Goal: Task Accomplishment & Management: Use online tool/utility

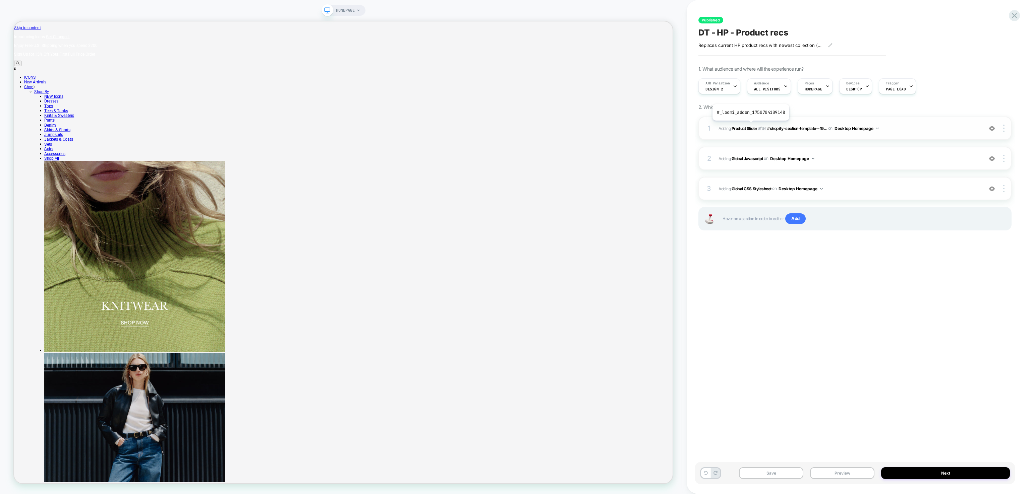
click at [750, 126] on b "Product Slider" at bounding box center [743, 128] width 25 height 5
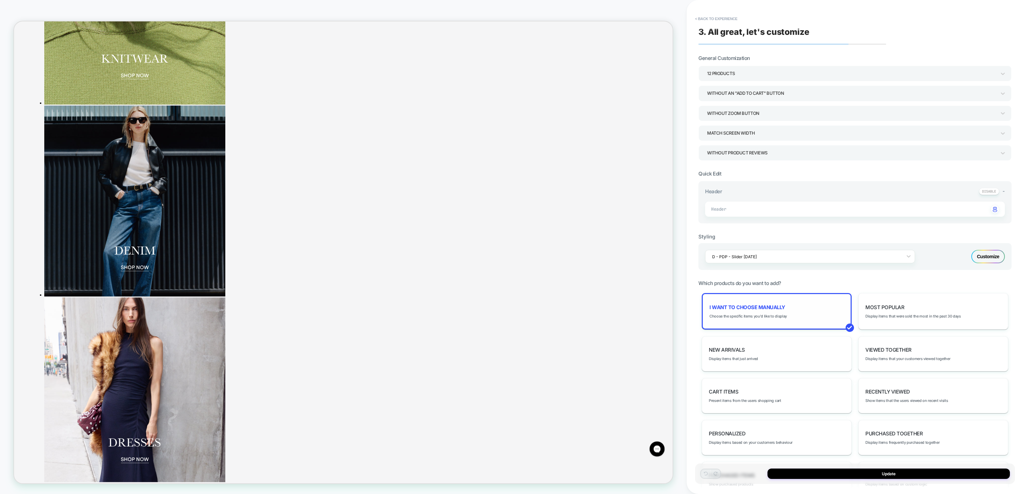
click at [760, 307] on span "I want to choose manually" at bounding box center [747, 307] width 76 height 6
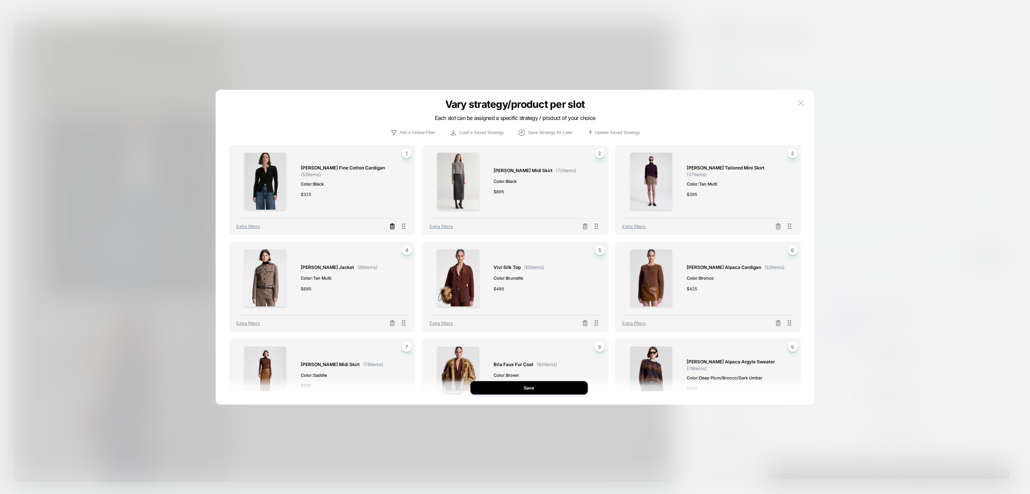
click at [394, 226] on icon at bounding box center [392, 228] width 4 height 4
click at [313, 199] on button "Select Product" at bounding box center [303, 197] width 37 height 12
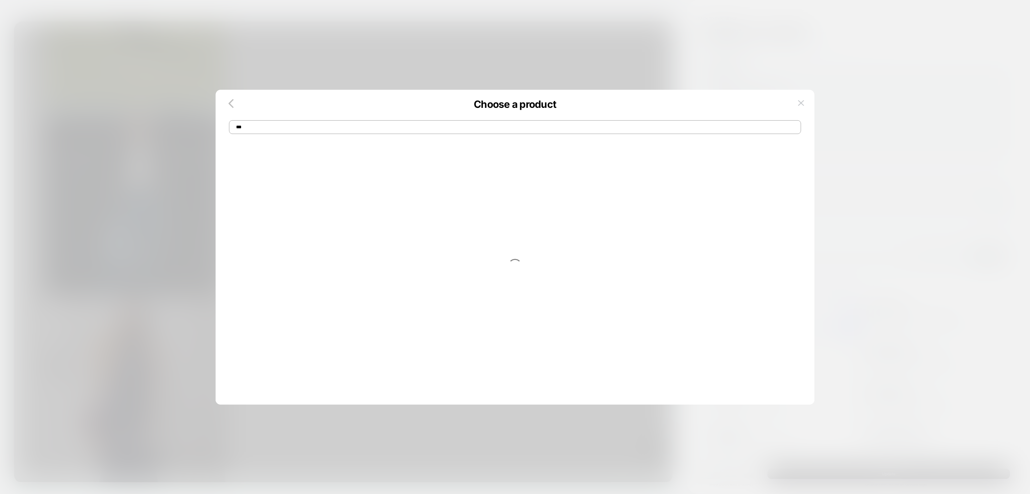
type input "****"
click at [381, 203] on div "$ 695" at bounding box center [347, 200] width 92 height 7
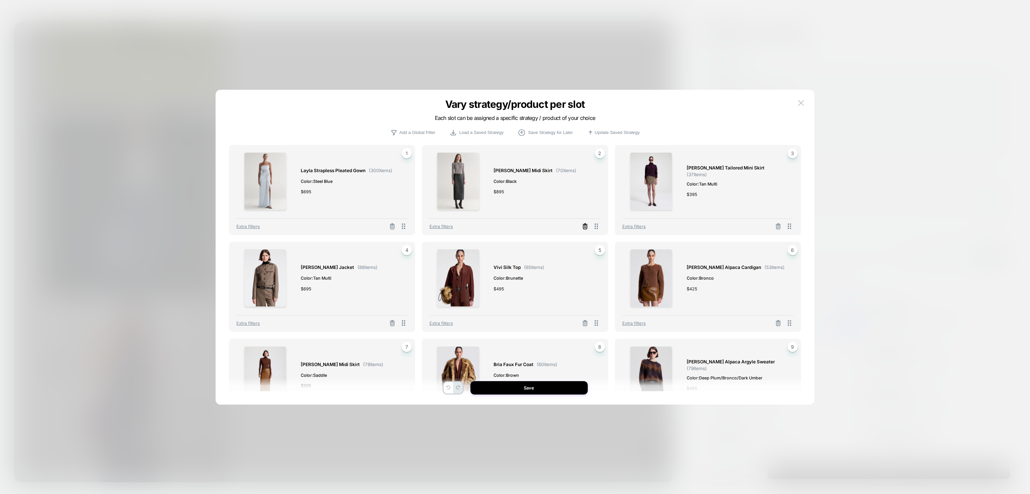
click at [587, 225] on icon at bounding box center [585, 226] width 7 height 7
click at [485, 199] on button "Select Product" at bounding box center [496, 197] width 37 height 12
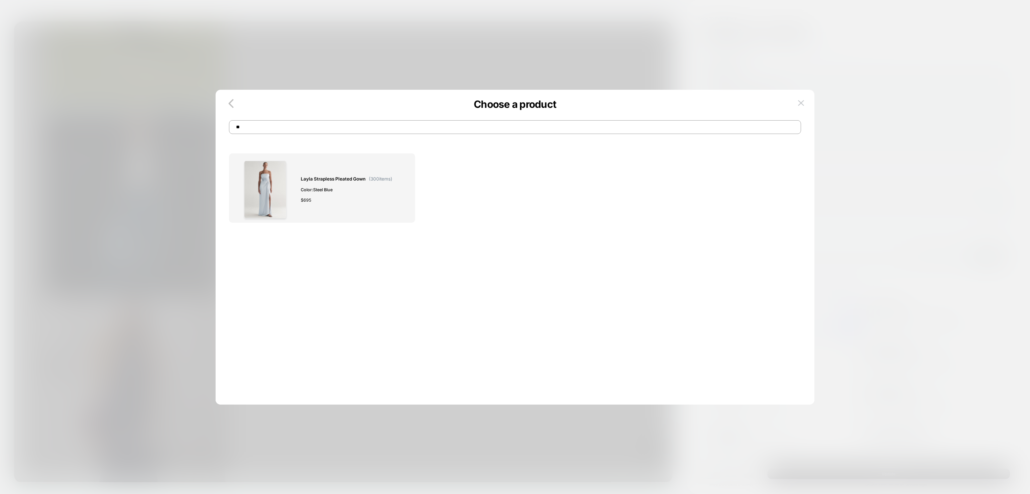
type input "*"
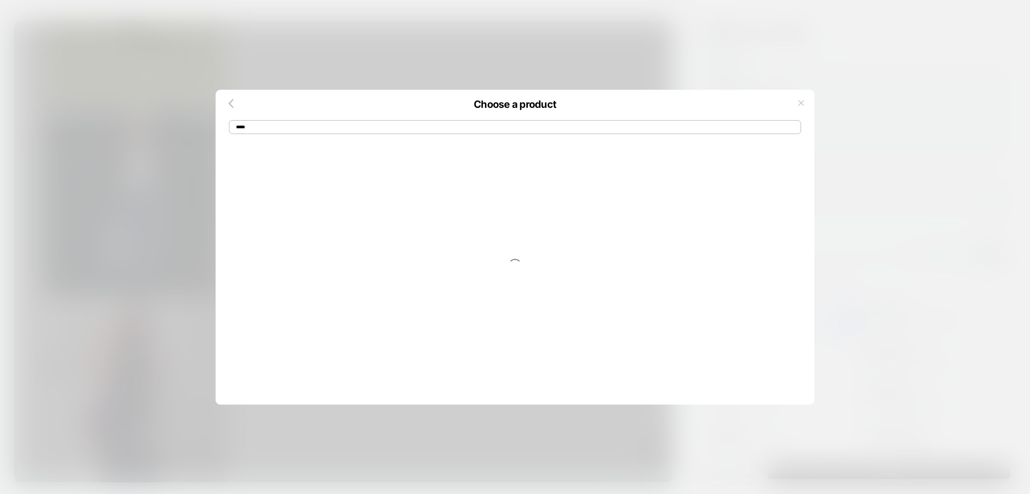
type input "*****"
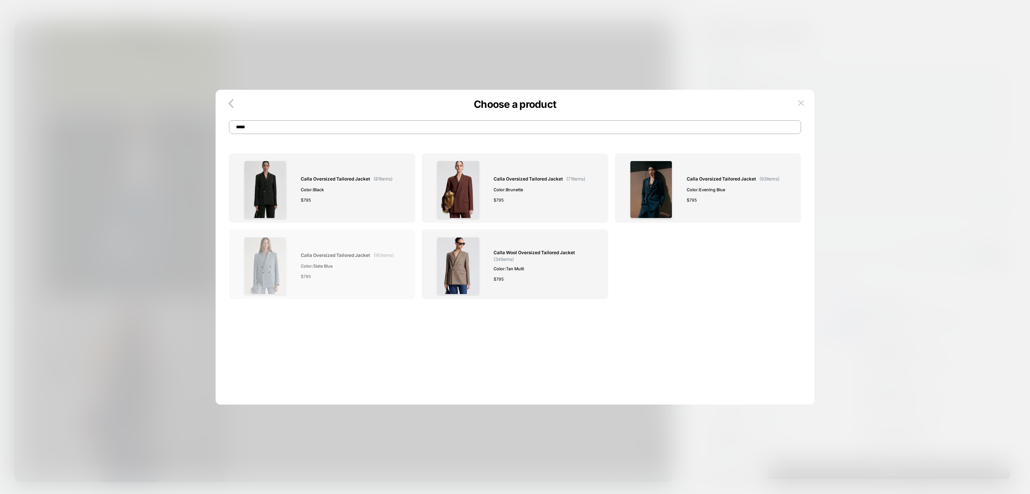
click at [373, 256] on span "( 90 items)" at bounding box center [383, 255] width 20 height 5
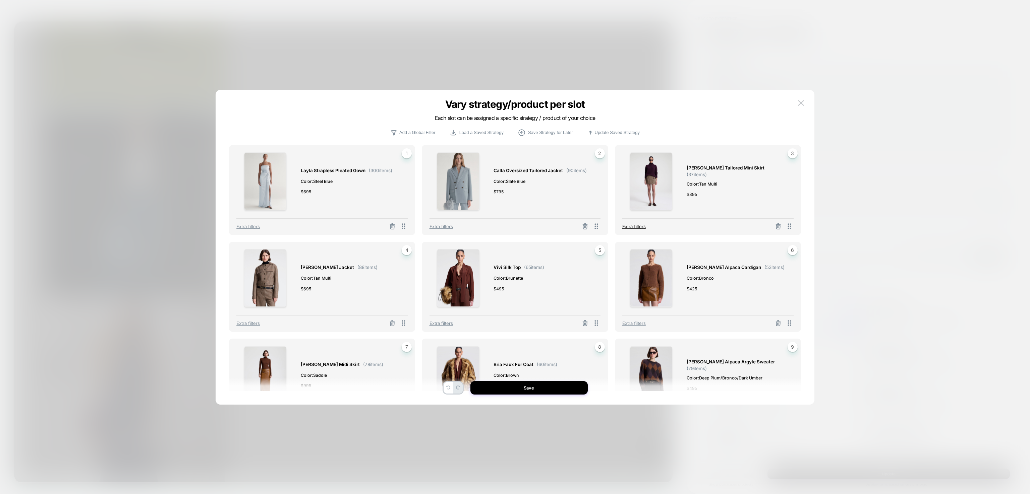
click at [637, 227] on span "Extra filters" at bounding box center [633, 226] width 23 height 5
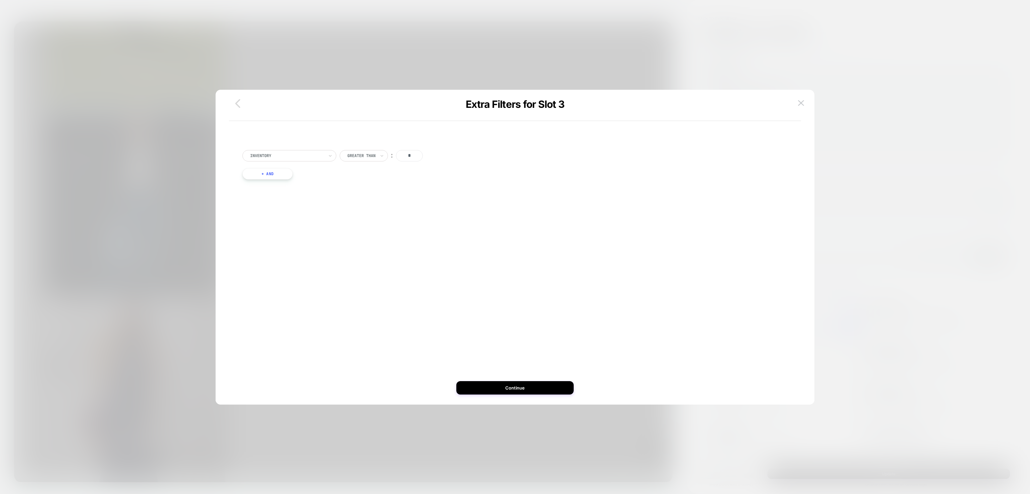
click at [236, 103] on icon "button" at bounding box center [237, 103] width 5 height 9
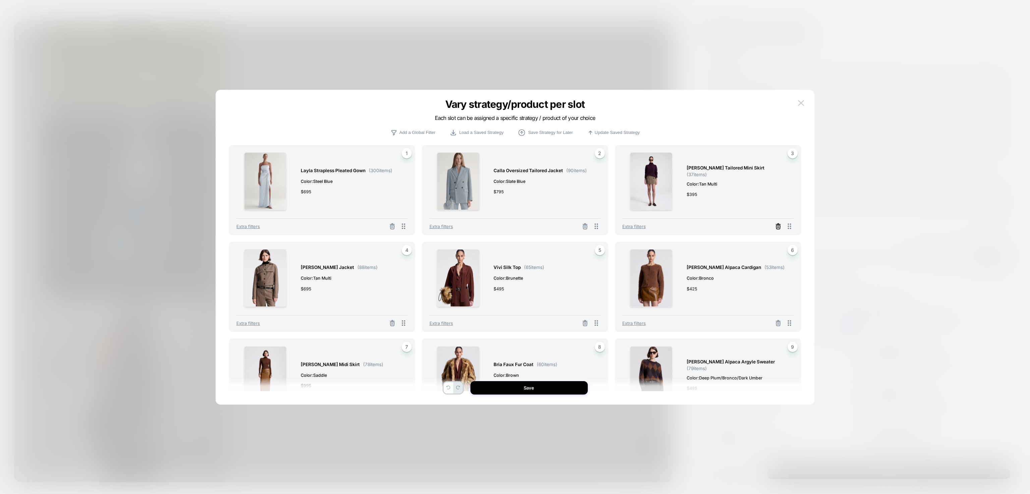
click at [778, 228] on line at bounding box center [778, 227] width 0 height 1
click at [699, 200] on button "Select Product" at bounding box center [689, 197] width 37 height 12
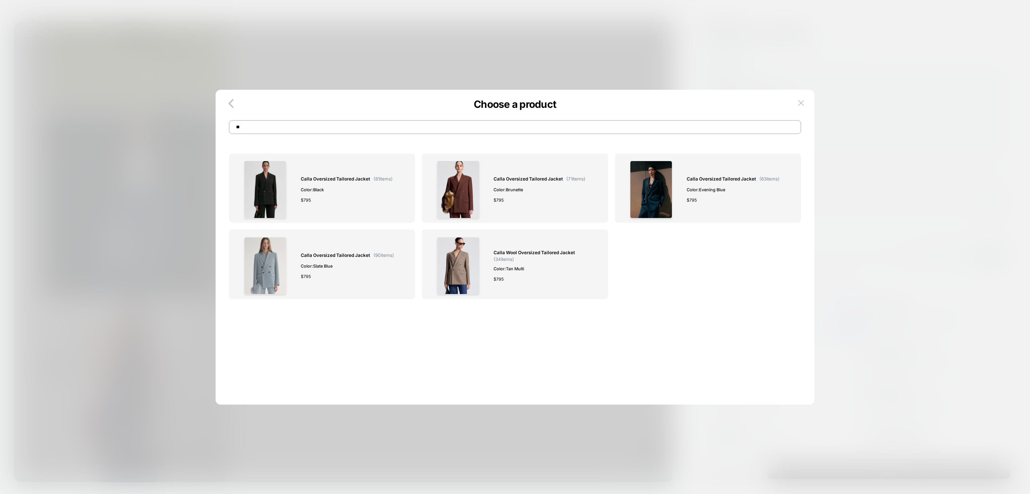
type input "*"
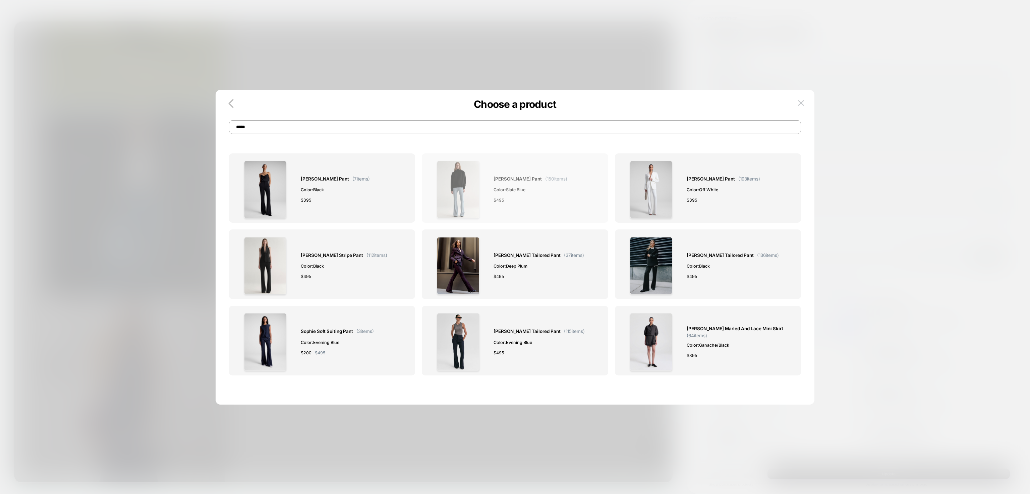
type input "*****"
click at [503, 203] on span "$ 495" at bounding box center [498, 200] width 10 height 7
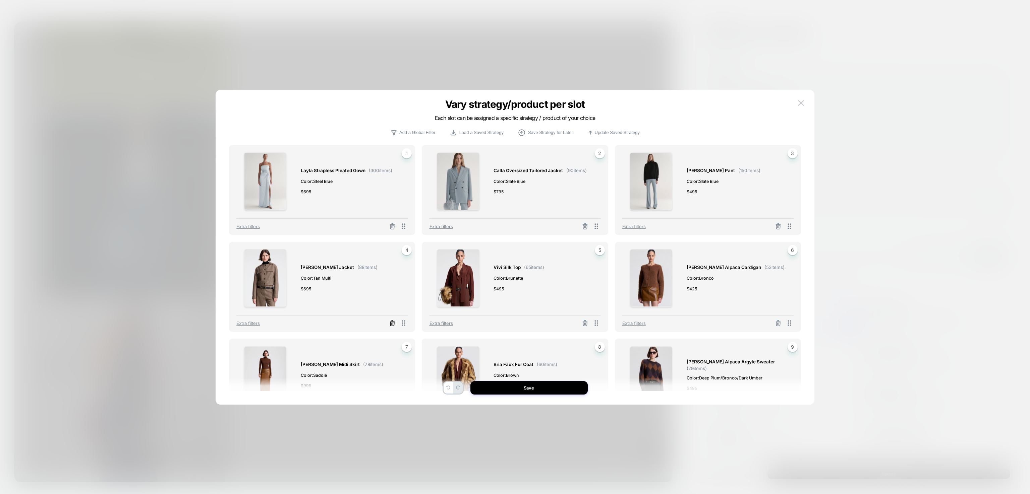
click at [394, 326] on icon at bounding box center [392, 324] width 4 height 4
click at [303, 296] on button "Select Product" at bounding box center [303, 294] width 37 height 12
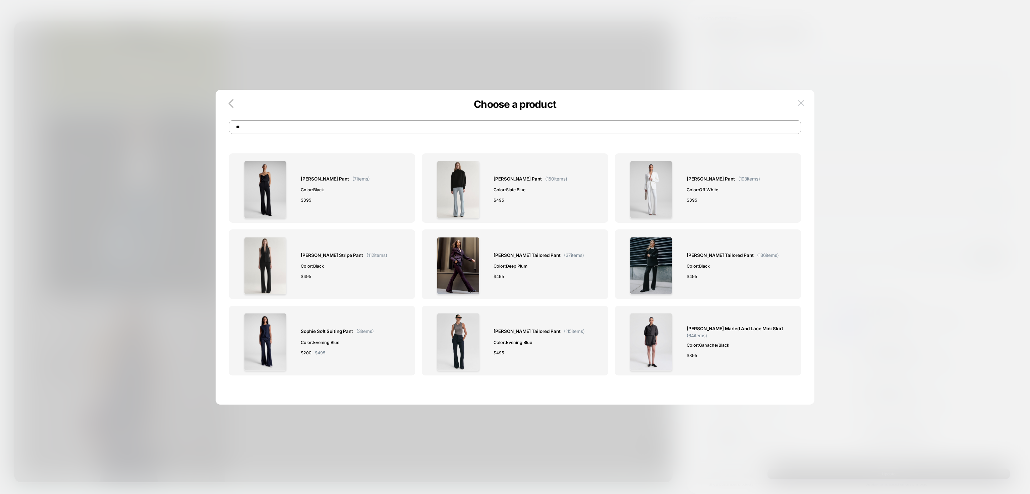
type input "*"
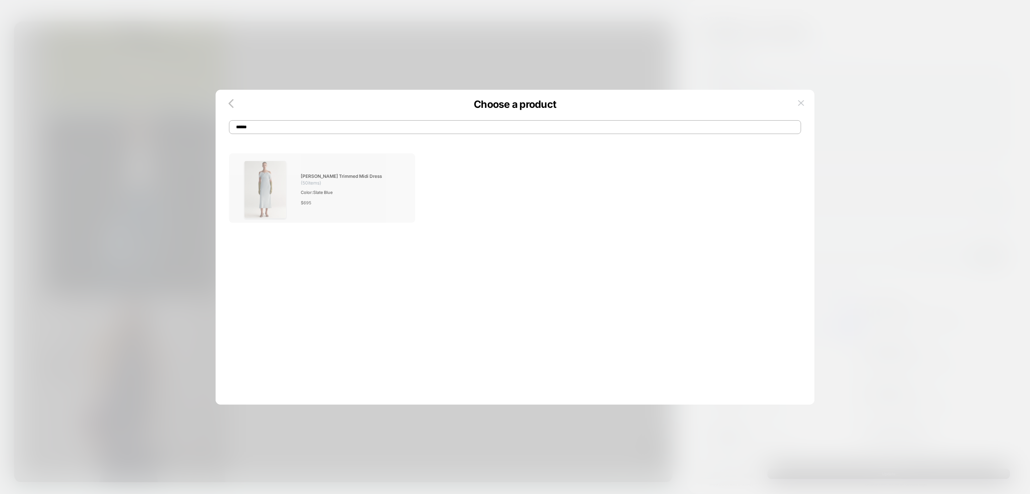
type input "******"
click at [370, 201] on div "$ 695" at bounding box center [351, 202] width 100 height 7
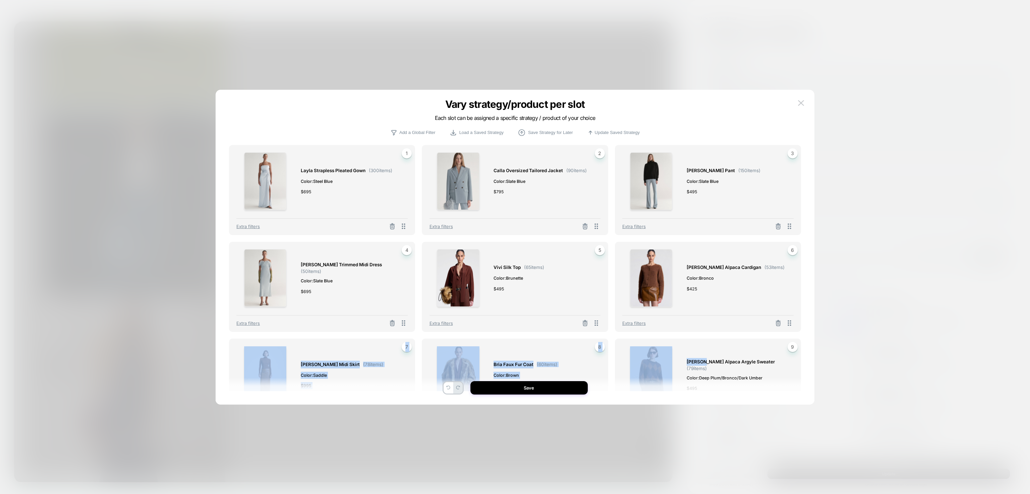
drag, startPoint x: 702, startPoint y: 360, endPoint x: 612, endPoint y: 320, distance: 98.1
click at [612, 320] on div "Layla Strapless Pleated Gown ( 300 items) Color: Steel Blue $ 695 1 Extra filte…" at bounding box center [515, 268] width 572 height 246
click at [645, 356] on img at bounding box center [651, 376] width 42 height 58
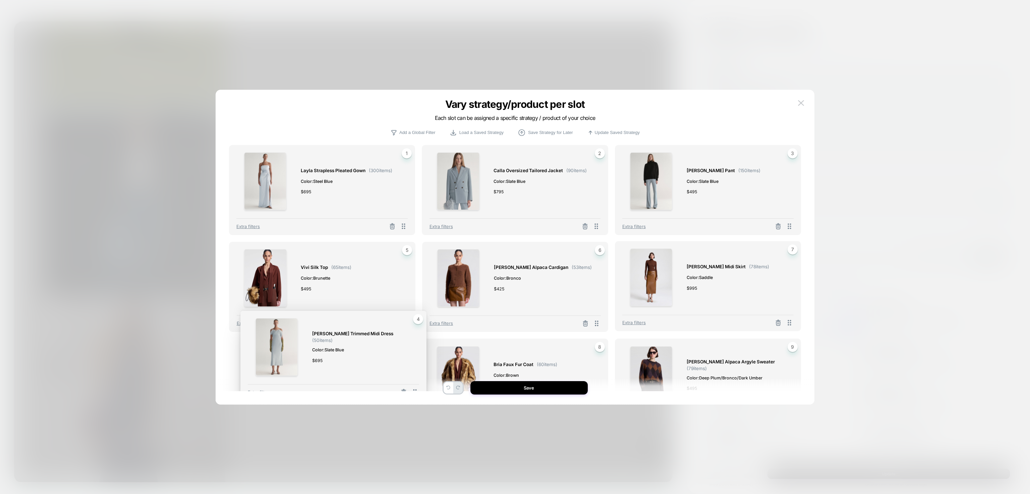
drag, startPoint x: 404, startPoint y: 322, endPoint x: 415, endPoint y: 391, distance: 70.6
click at [415, 391] on div "Vary strategy/product per slot Each slot can be assigned a specific strategy / …" at bounding box center [515, 251] width 599 height 308
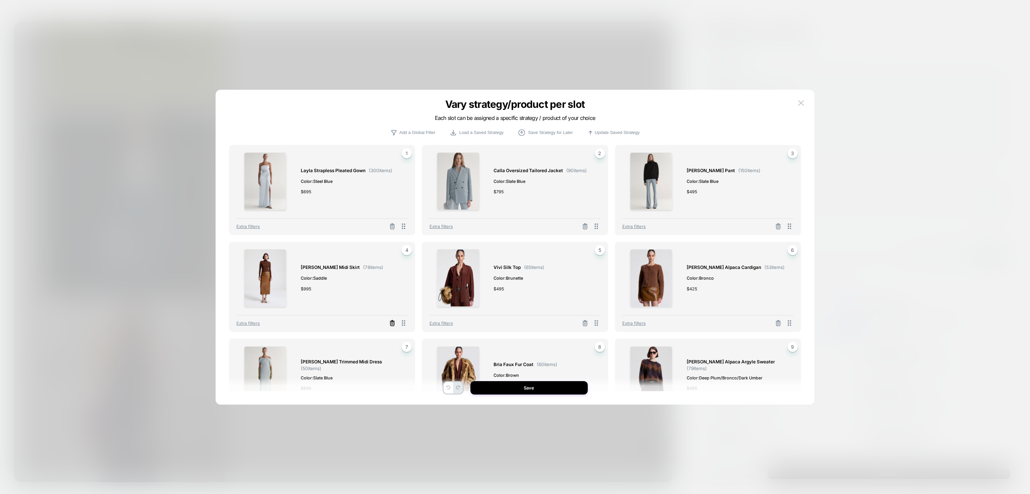
click at [392, 323] on icon at bounding box center [392, 324] width 4 height 4
click at [298, 292] on button "Select Product" at bounding box center [303, 294] width 37 height 12
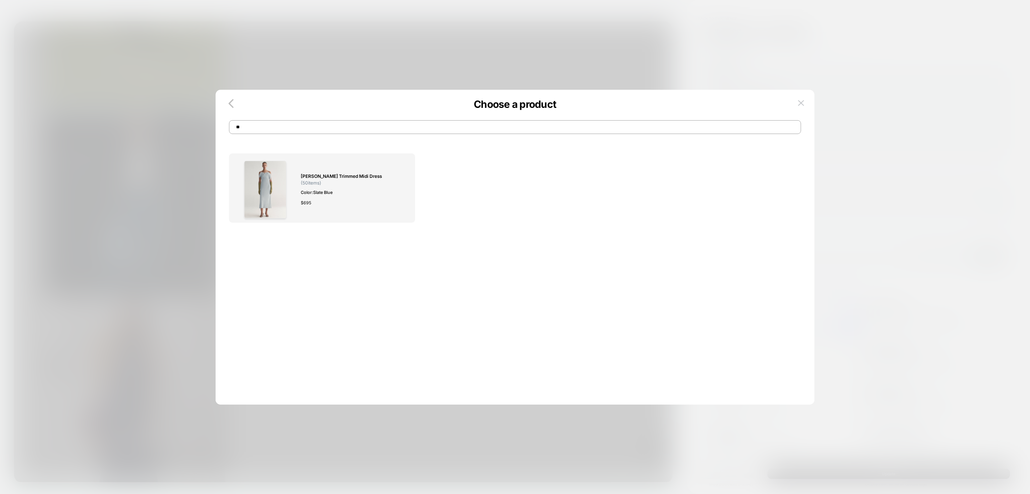
type input "*"
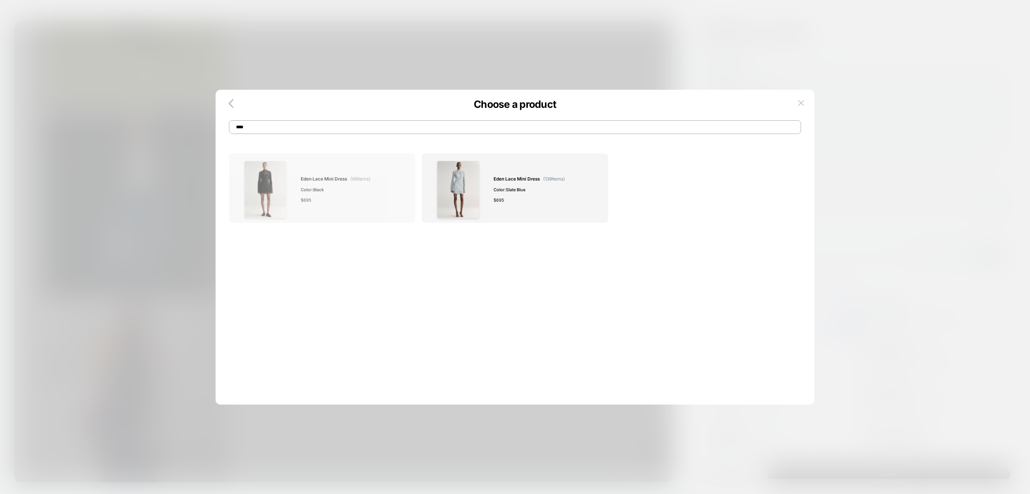
type input "****"
click at [330, 198] on div "$ 695" at bounding box center [336, 200] width 70 height 7
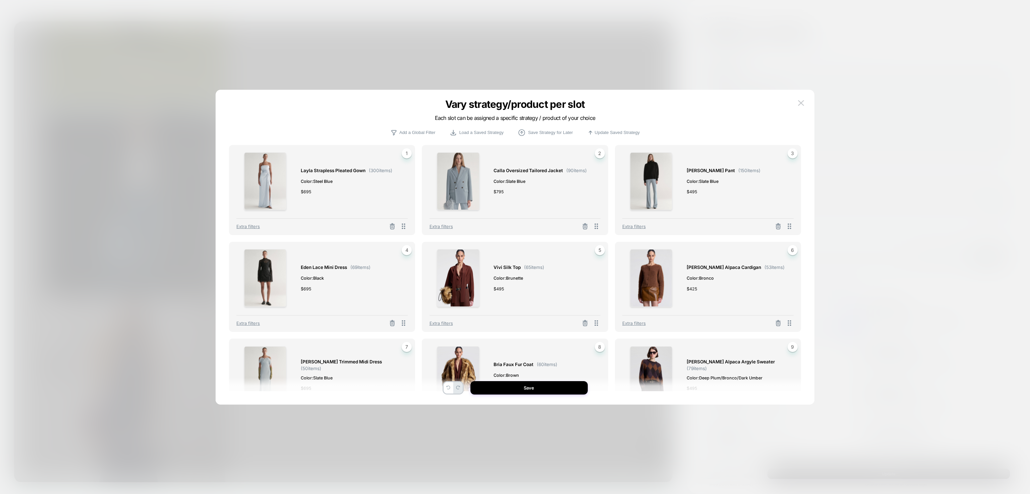
drag, startPoint x: 392, startPoint y: 323, endPoint x: 388, endPoint y: 321, distance: 4.8
click at [388, 321] on div at bounding box center [392, 323] width 14 height 8
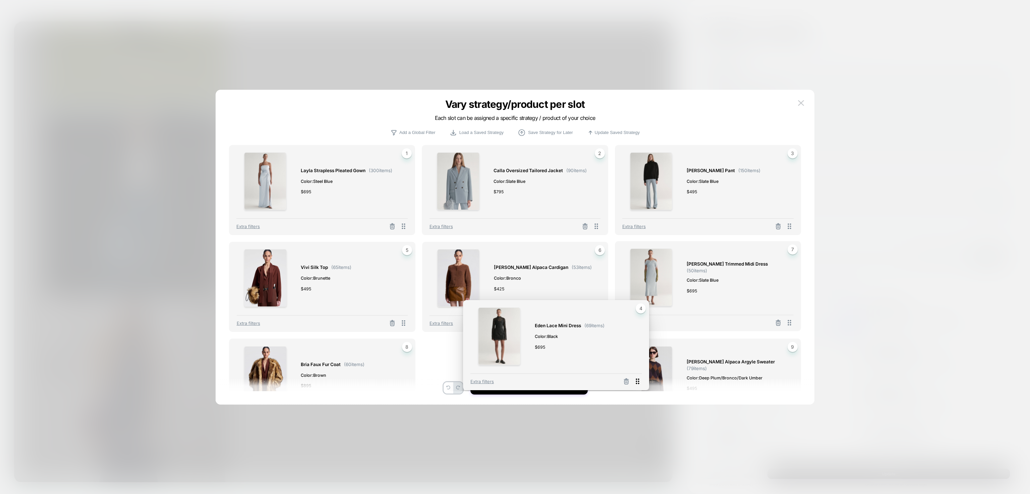
drag, startPoint x: 401, startPoint y: 324, endPoint x: 635, endPoint y: 383, distance: 241.1
click at [635, 383] on icon at bounding box center [637, 381] width 8 height 8
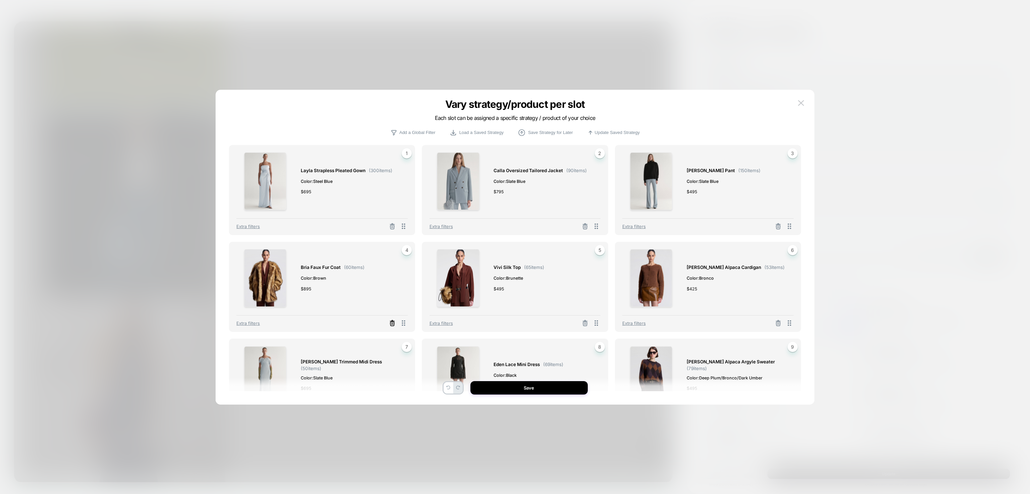
click at [392, 326] on icon at bounding box center [392, 324] width 4 height 4
click at [586, 324] on line at bounding box center [586, 324] width 0 height 1
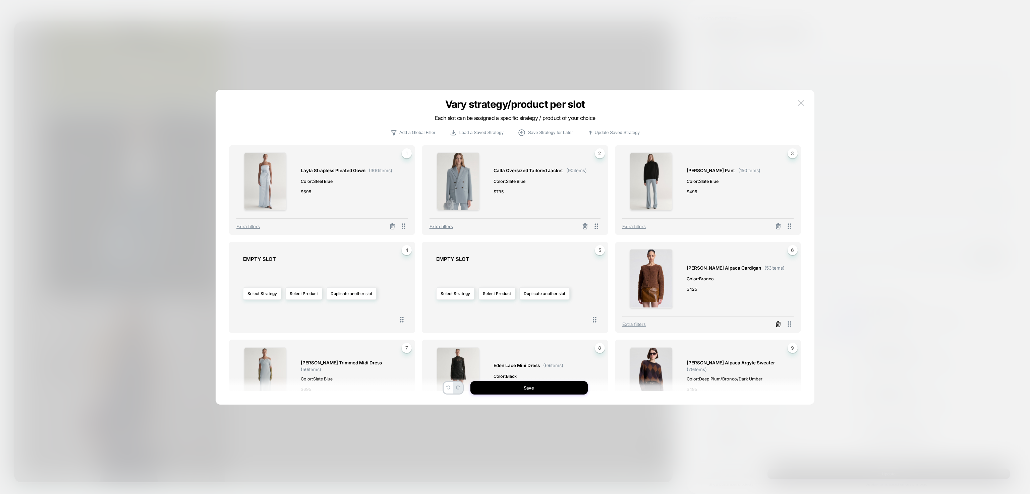
click at [779, 324] on icon at bounding box center [778, 324] width 7 height 7
click at [298, 293] on button "Select Product" at bounding box center [303, 294] width 37 height 12
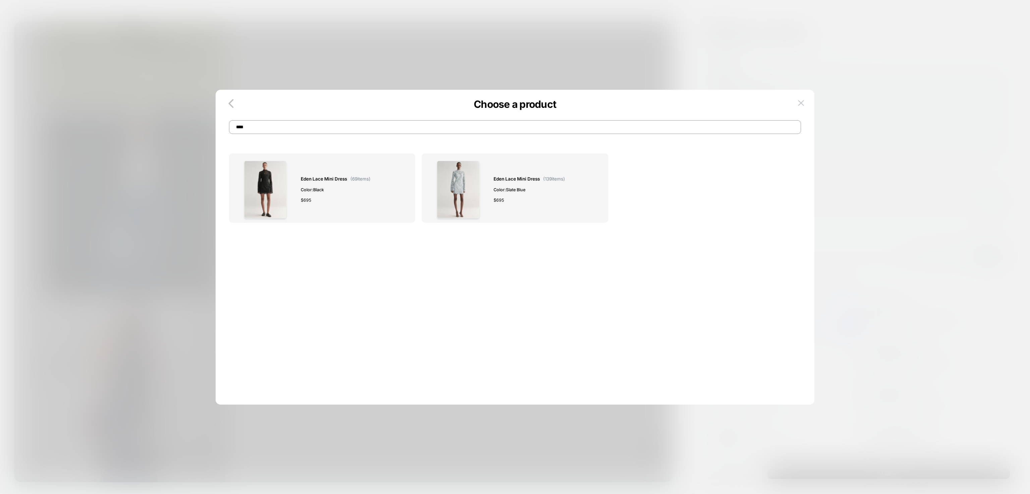
drag, startPoint x: 256, startPoint y: 123, endPoint x: 213, endPoint y: 131, distance: 43.7
click at [698, 293] on div "Choose a product **** Eden Lace Mini Dress ( 69 items) Color: Black $ 695 Eden …" at bounding box center [854, 416] width 313 height 246
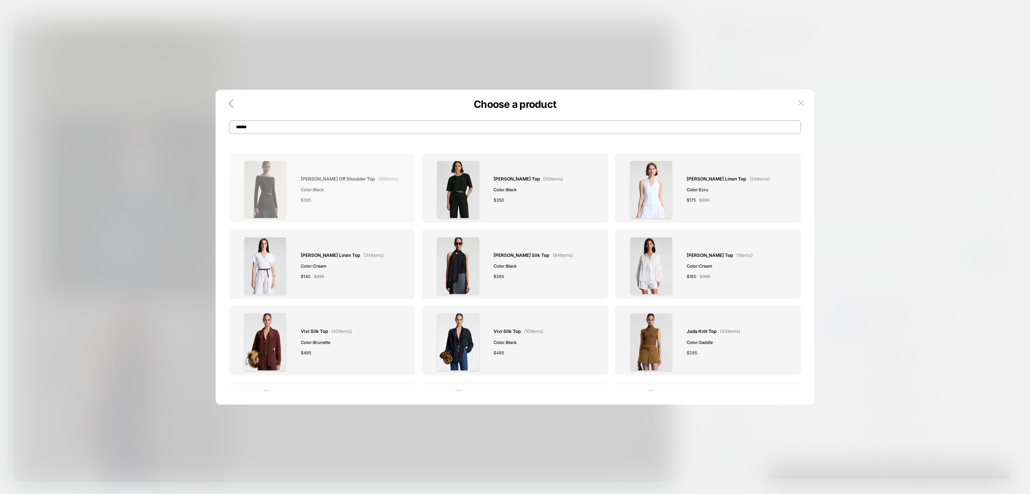
type input "******"
click at [337, 202] on div "$ 395" at bounding box center [350, 200] width 98 height 7
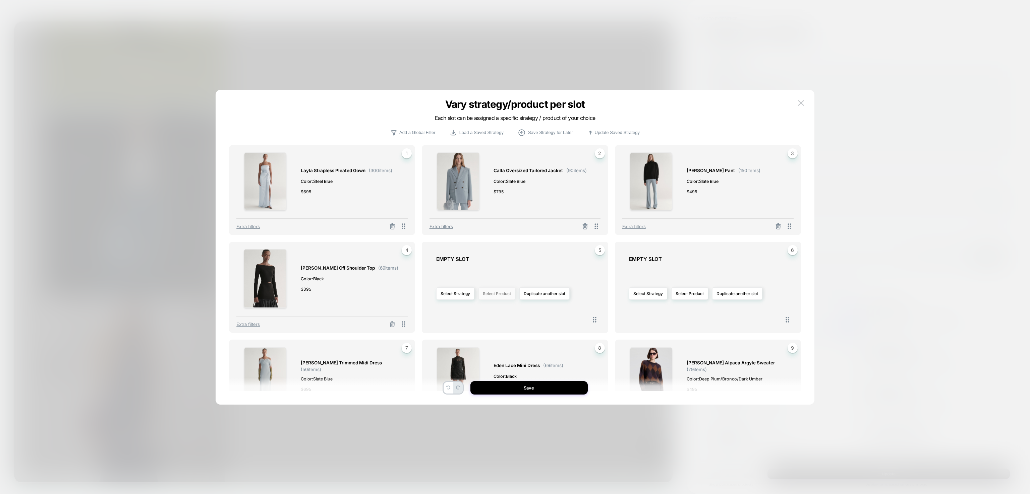
click at [508, 298] on button "Select Product" at bounding box center [496, 294] width 37 height 12
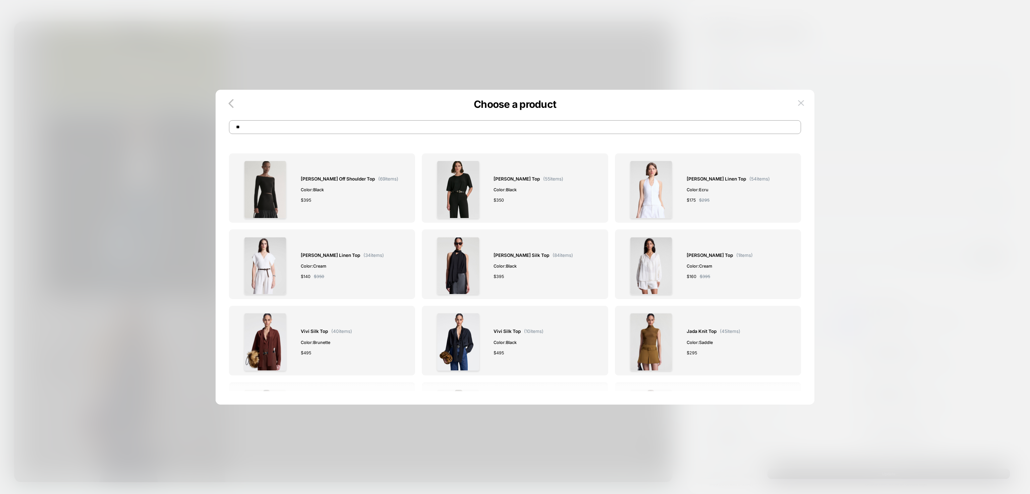
type input "*"
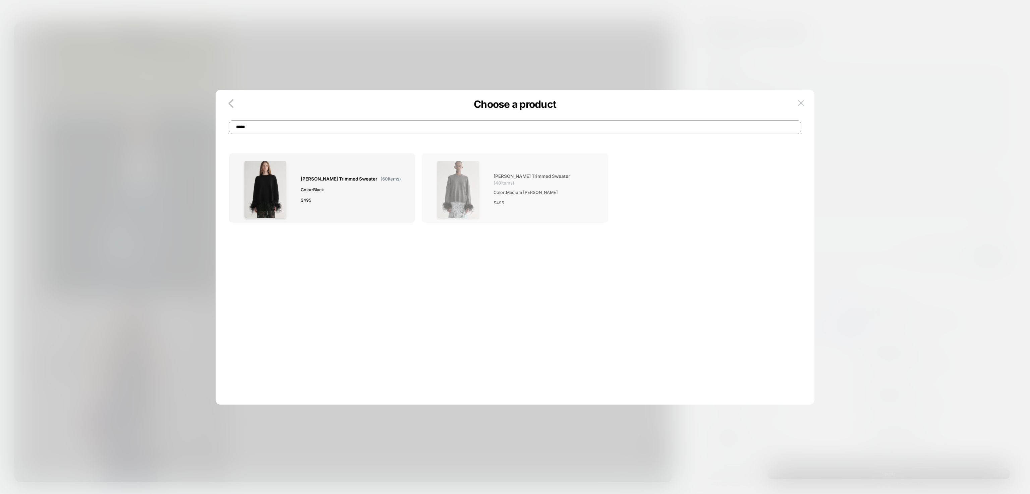
type input "*****"
click at [455, 201] on img at bounding box center [458, 190] width 42 height 58
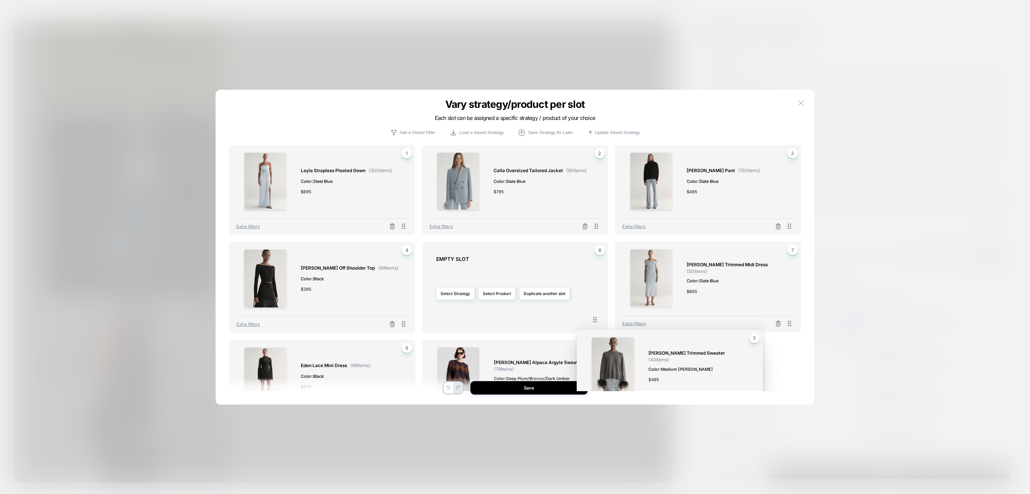
drag, startPoint x: 598, startPoint y: 324, endPoint x: 753, endPoint y: 412, distance: 178.6
click at [753, 412] on div "Vary strategy/product per slot Each slot can be assigned a specific strategy / …" at bounding box center [854, 416] width 313 height 246
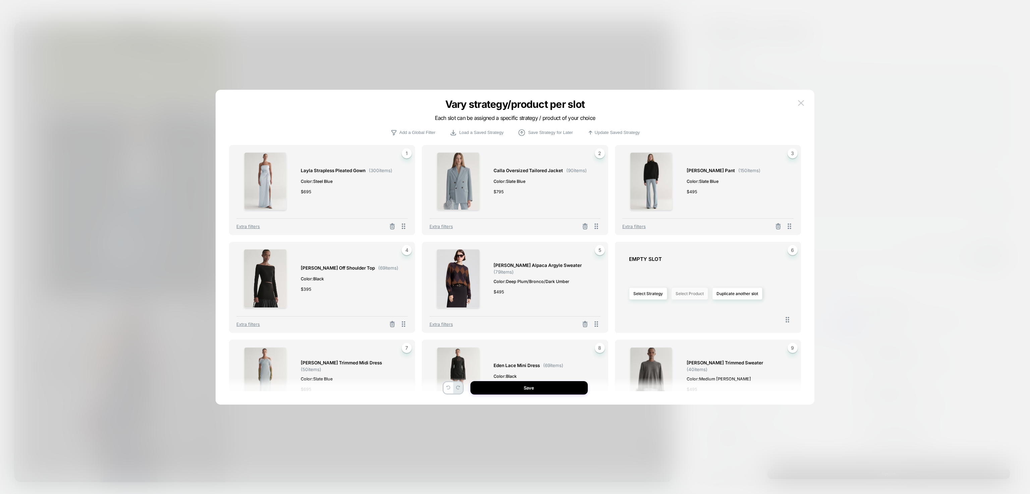
click at [689, 298] on button "Select Product" at bounding box center [689, 294] width 37 height 12
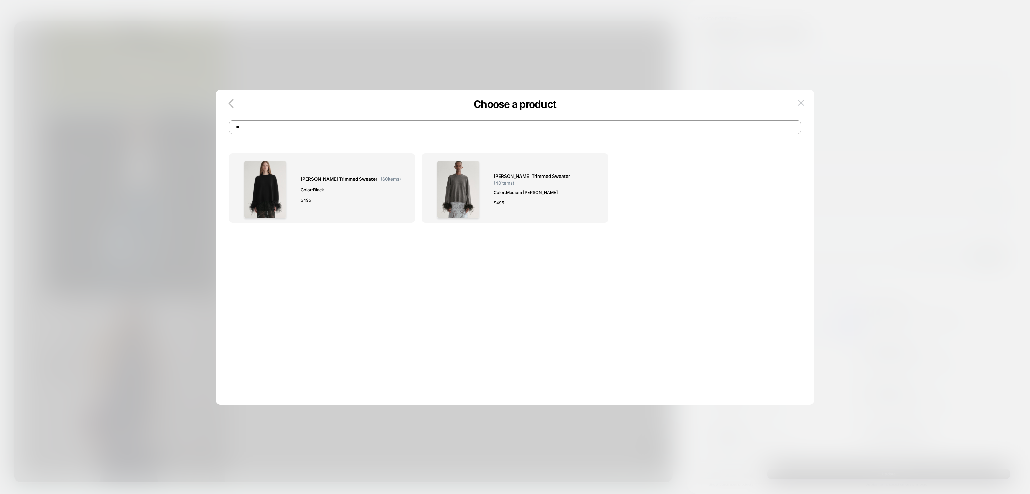
type input "*"
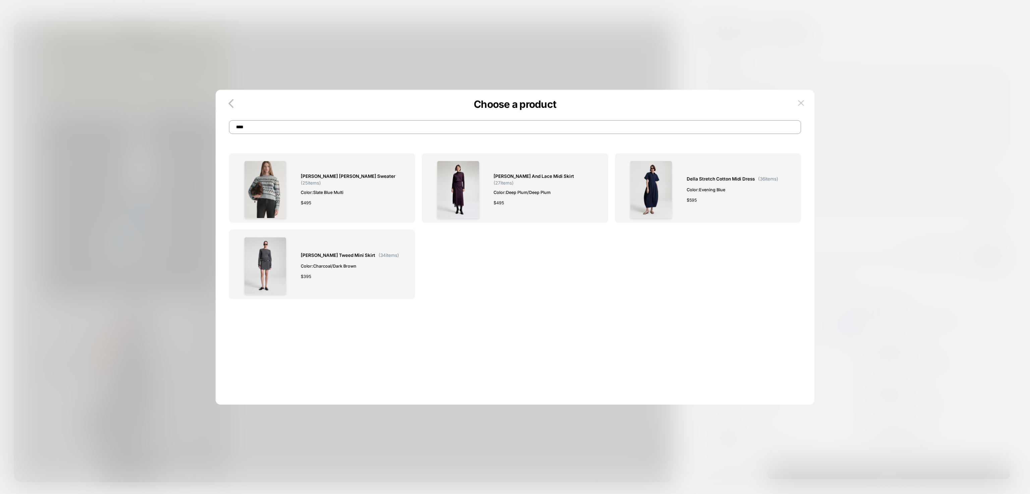
type input "****"
click at [381, 202] on div "$ 495" at bounding box center [351, 202] width 100 height 7
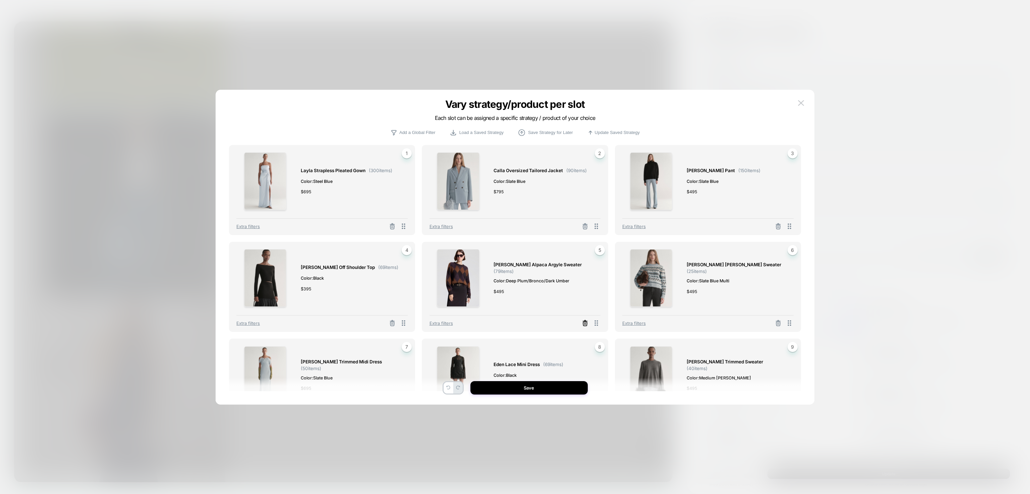
click at [583, 322] on icon at bounding box center [585, 323] width 7 height 7
click at [500, 294] on button "Select Product" at bounding box center [496, 294] width 37 height 12
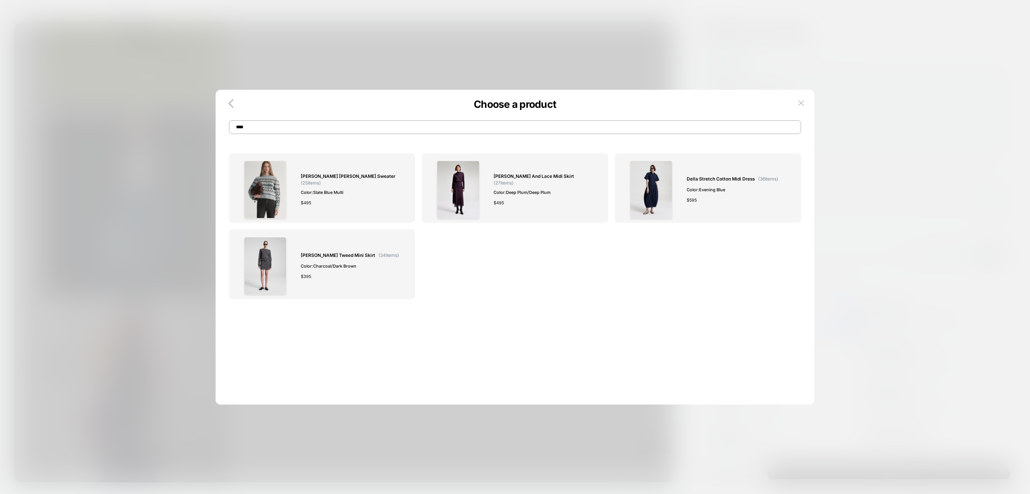
drag, startPoint x: 279, startPoint y: 125, endPoint x: 214, endPoint y: 127, distance: 65.4
click at [698, 293] on div "Choose a product **** [PERSON_NAME] [PERSON_NAME] Sweater ( 25 items) Color: Sl…" at bounding box center [854, 416] width 313 height 246
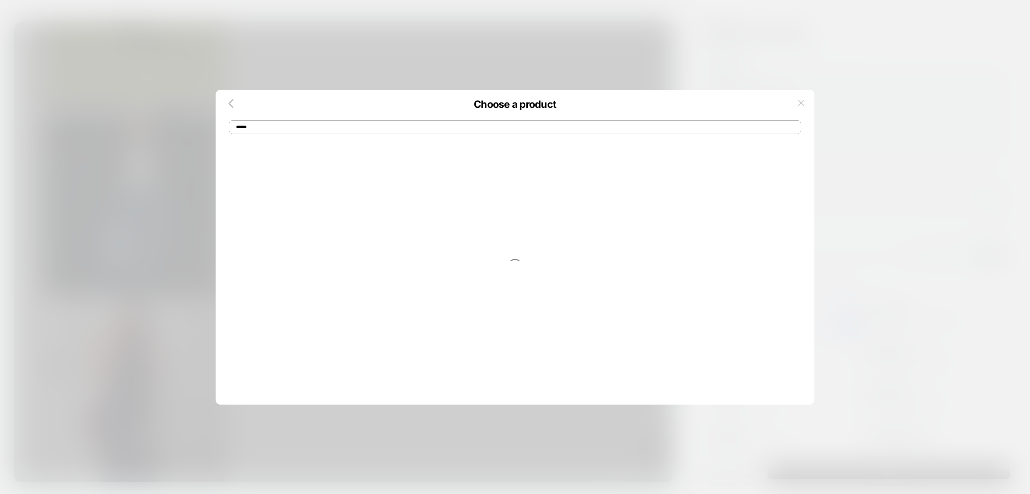
drag, startPoint x: 284, startPoint y: 129, endPoint x: 223, endPoint y: 132, distance: 61.1
click at [223, 132] on div "Choose a product ******" at bounding box center [515, 120] width 599 height 27
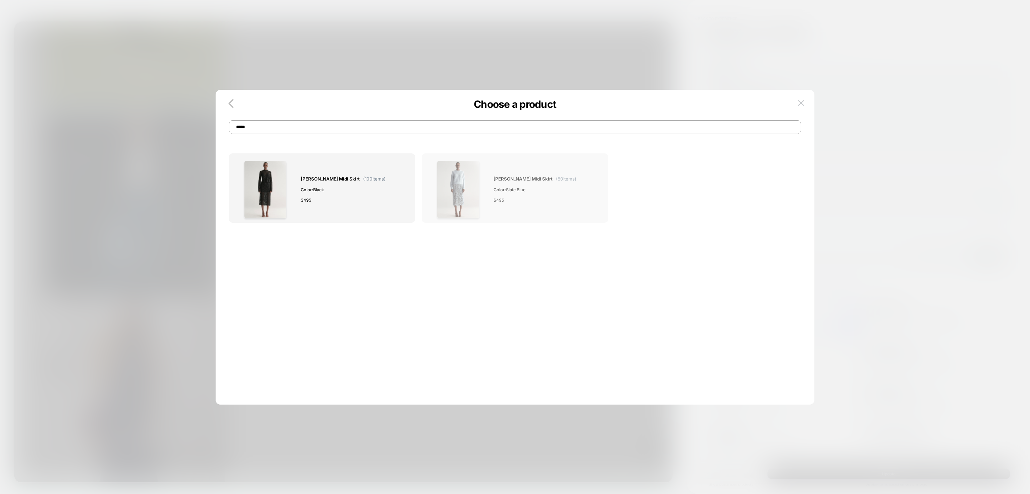
type input "*****"
click at [495, 191] on span "Color: Slate Blue" at bounding box center [534, 189] width 83 height 7
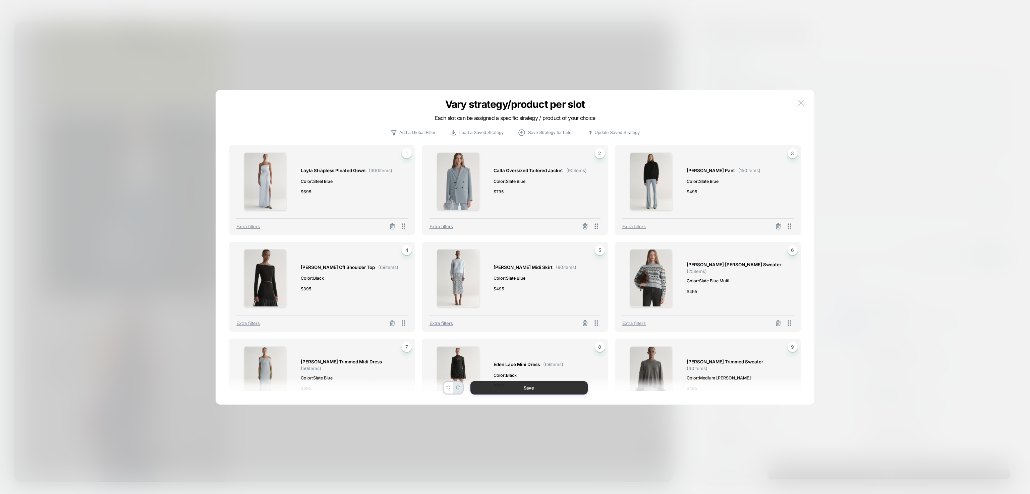
click at [538, 390] on button "Save" at bounding box center [528, 387] width 117 height 13
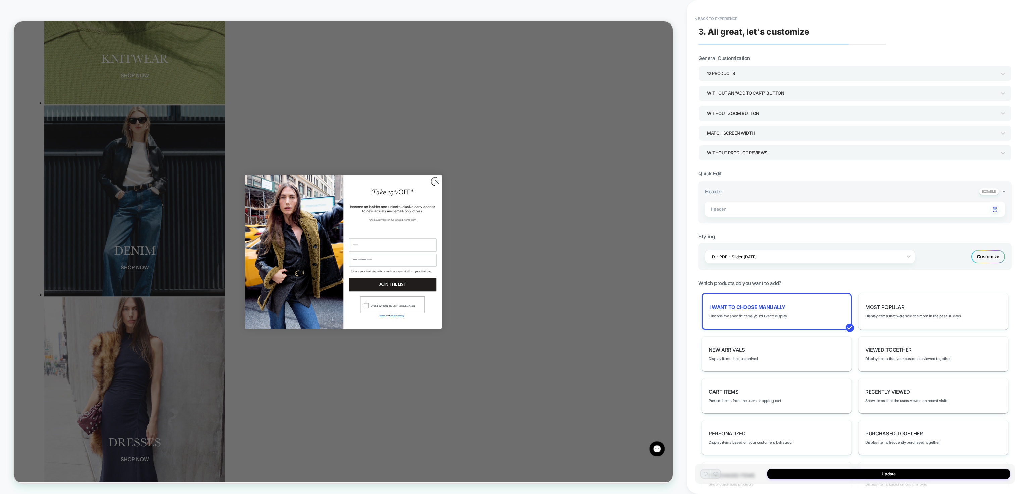
click at [573, 240] on circle "Close dialog" at bounding box center [577, 235] width 11 height 11
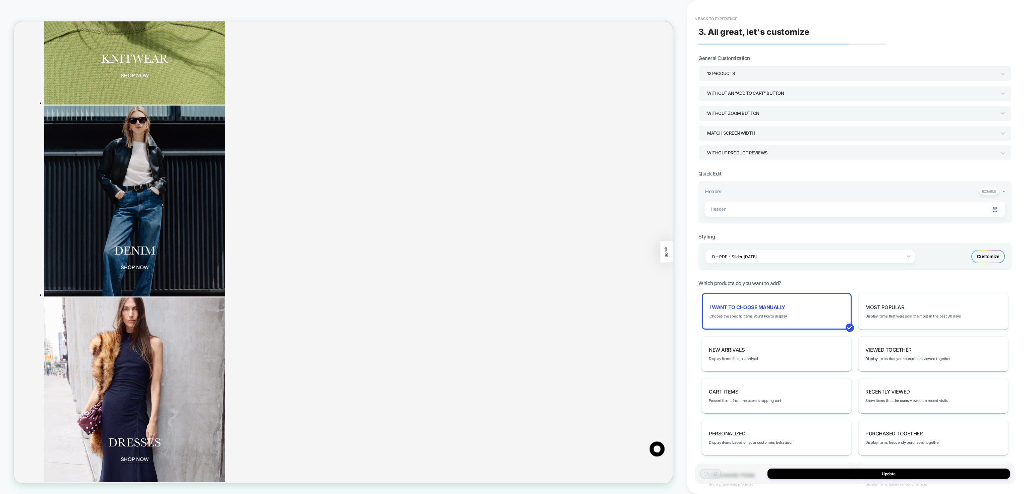
drag, startPoint x: 324, startPoint y: 404, endPoint x: 424, endPoint y: 404, distance: 100.2
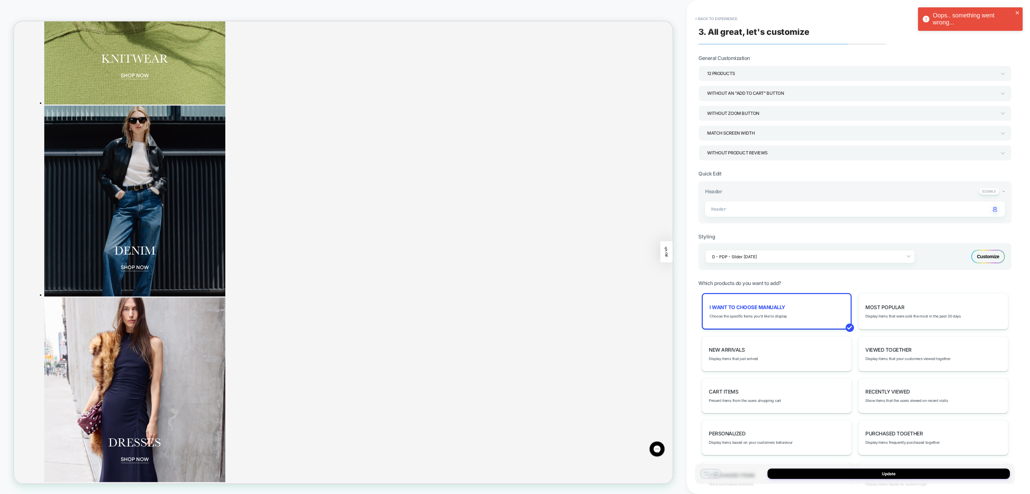
click at [772, 316] on span "Choose the specific items you'd like to display" at bounding box center [747, 316] width 77 height 5
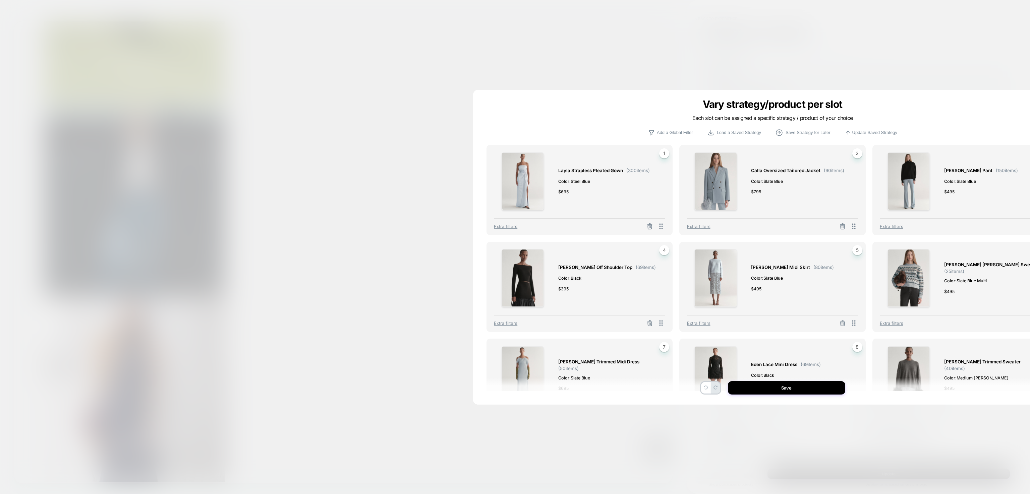
scroll to position [330, 0]
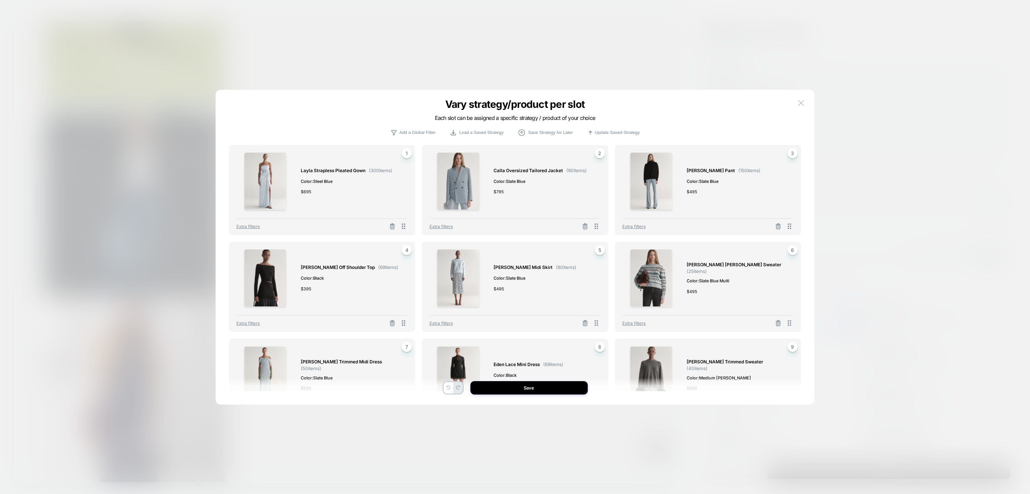
drag, startPoint x: 932, startPoint y: 1, endPoint x: 688, endPoint y: 121, distance: 271.5
click at [688, 121] on div "Vary strategy/product per slot Each slot can be assigned a specific strategy / …" at bounding box center [515, 118] width 599 height 22
click at [702, 164] on div "Sophie Tailored Pant ( 150 items) Color: Slate Blue $ 495" at bounding box center [723, 182] width 74 height 58
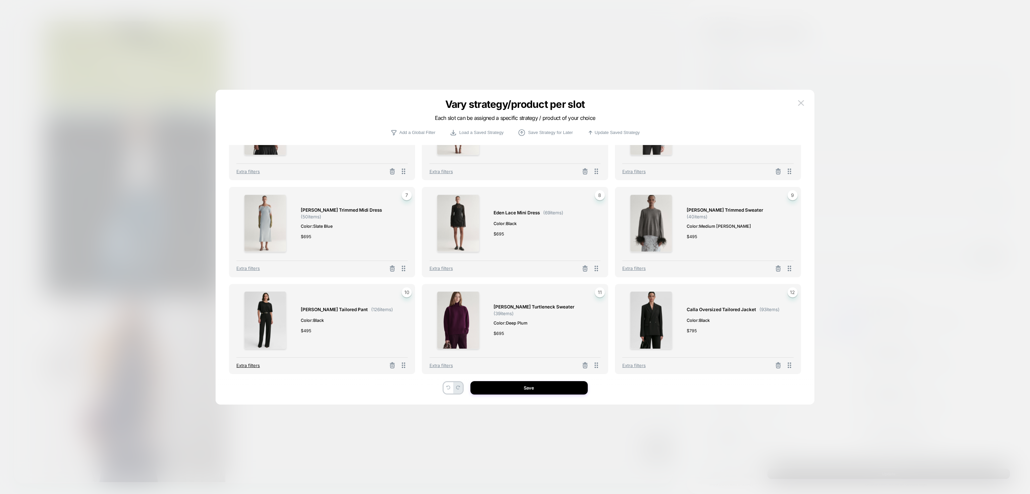
click at [250, 365] on span "Extra filters" at bounding box center [247, 365] width 23 height 5
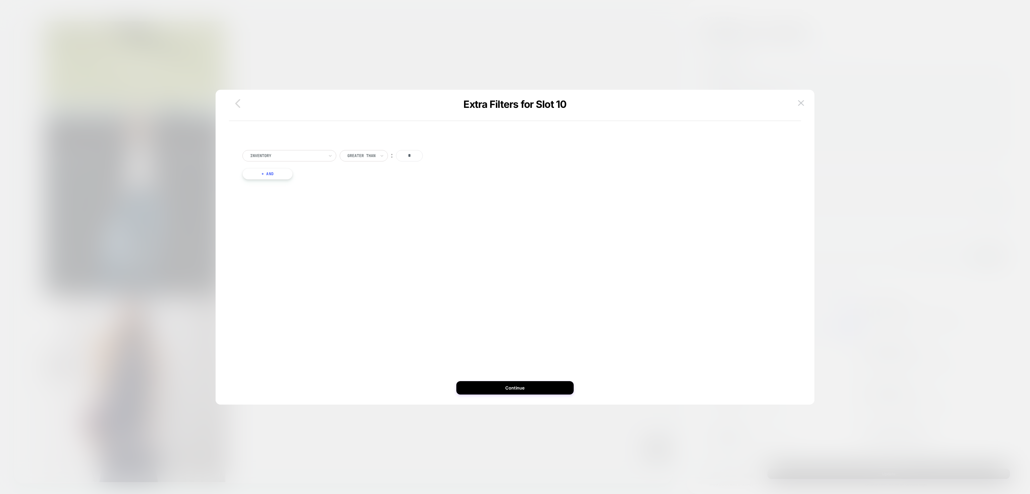
click at [236, 104] on icon "button" at bounding box center [237, 103] width 5 height 9
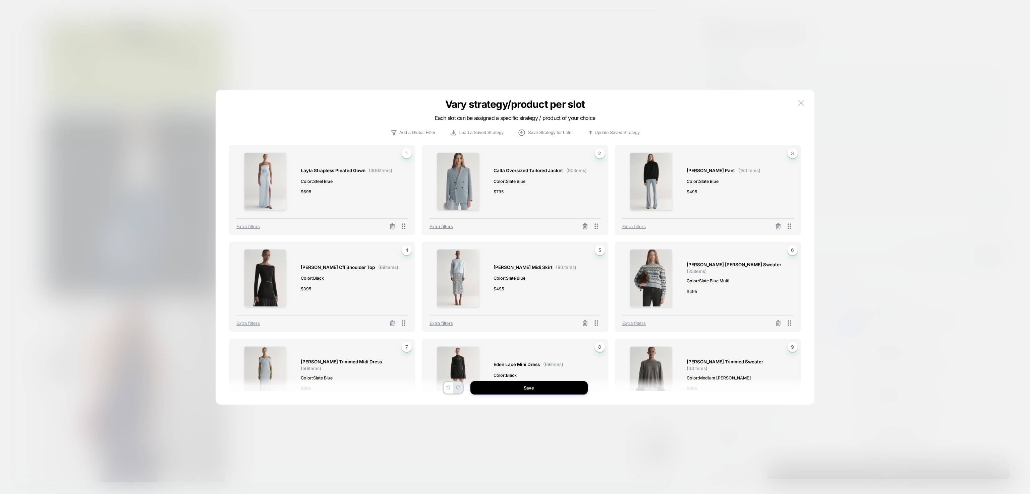
scroll to position [154, 0]
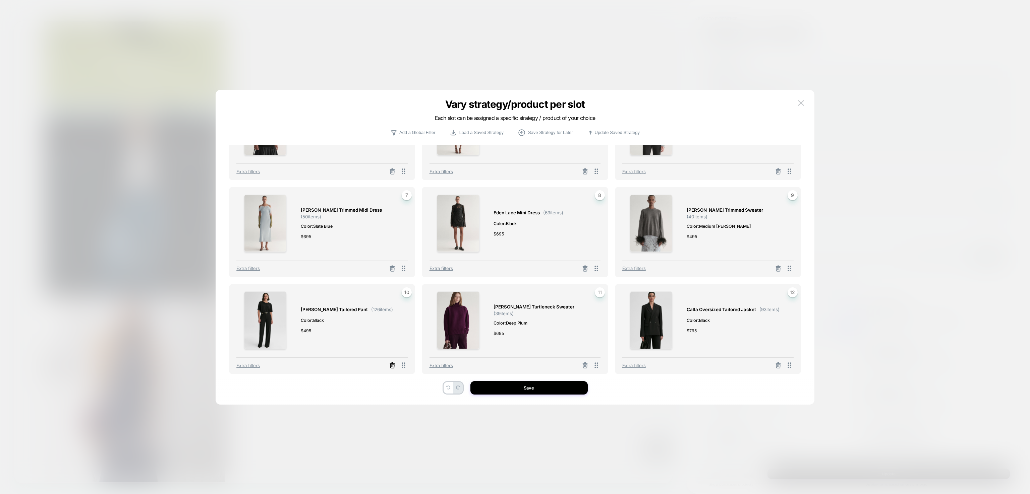
click at [393, 365] on icon at bounding box center [392, 367] width 4 height 4
click at [312, 335] on button "Select Product" at bounding box center [303, 335] width 37 height 12
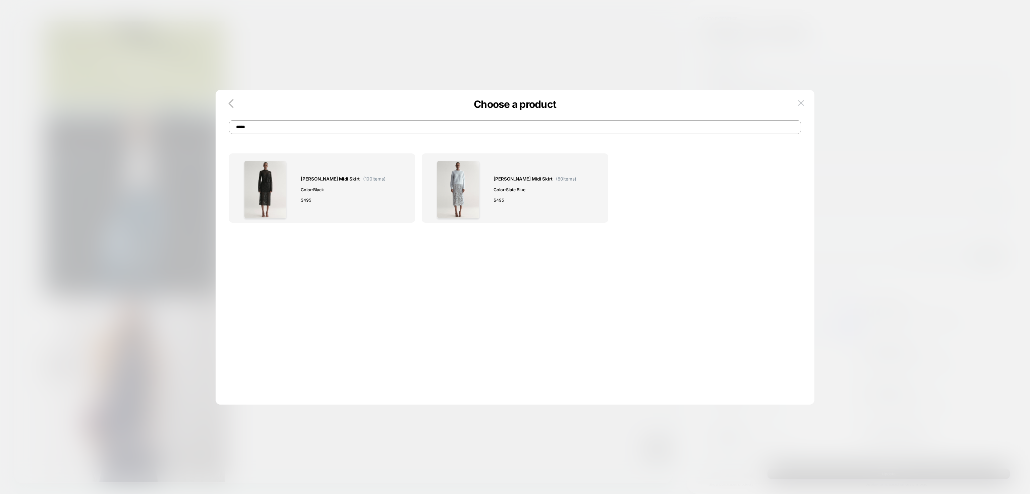
drag, startPoint x: 216, startPoint y: 127, endPoint x: 199, endPoint y: 124, distance: 16.4
click at [698, 293] on div "Choose a product ***** [PERSON_NAME] Midi Skirt ( 100 items) Color: Black $ 495…" at bounding box center [854, 416] width 313 height 246
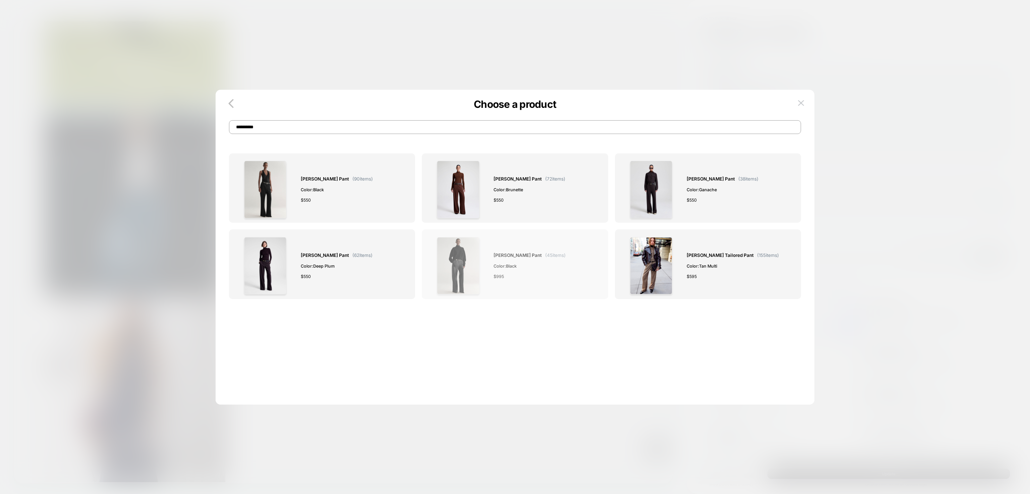
type input "**********"
click at [488, 254] on div "[PERSON_NAME] Pant ( 45 items) Color: Black $ 995" at bounding box center [514, 266] width 171 height 58
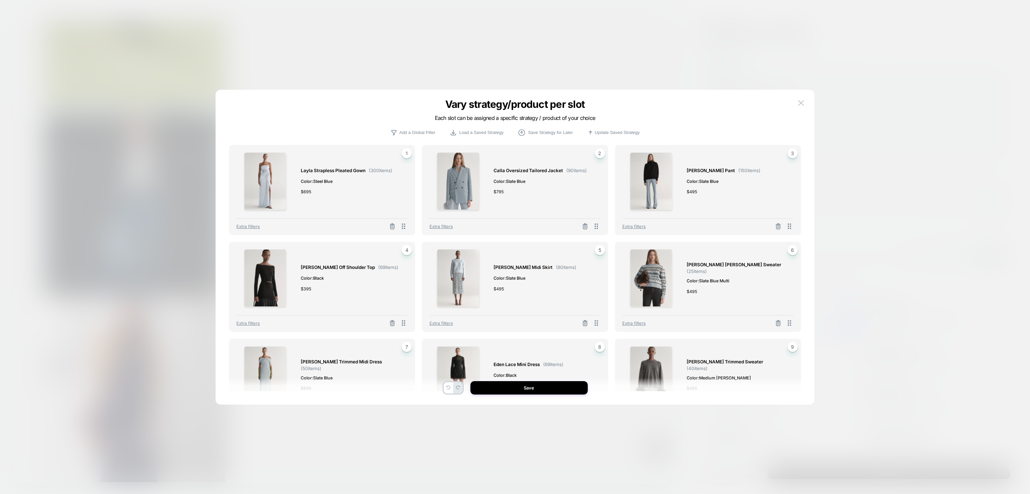
scroll to position [154, 0]
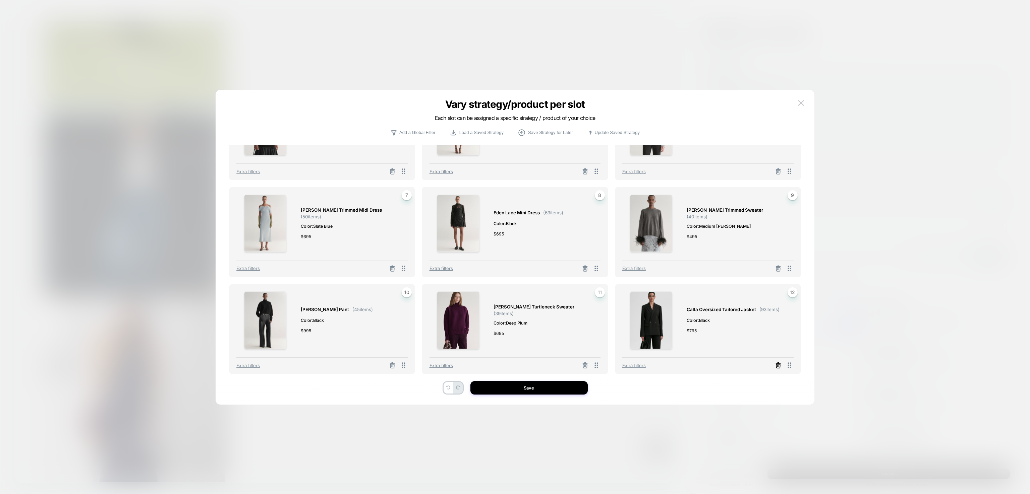
click at [781, 367] on icon at bounding box center [778, 365] width 7 height 7
click at [698, 334] on button "Select Product" at bounding box center [689, 335] width 37 height 12
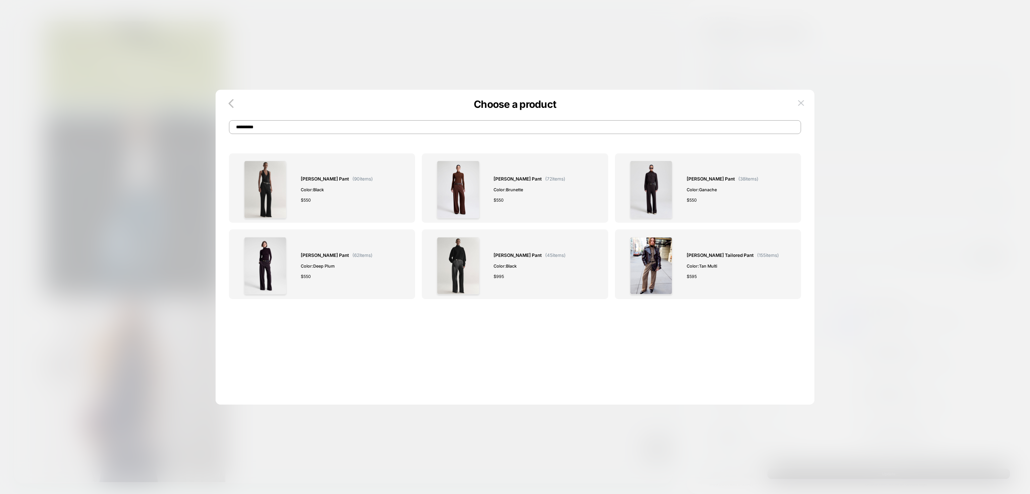
scroll to position [0, 0]
type input "*"
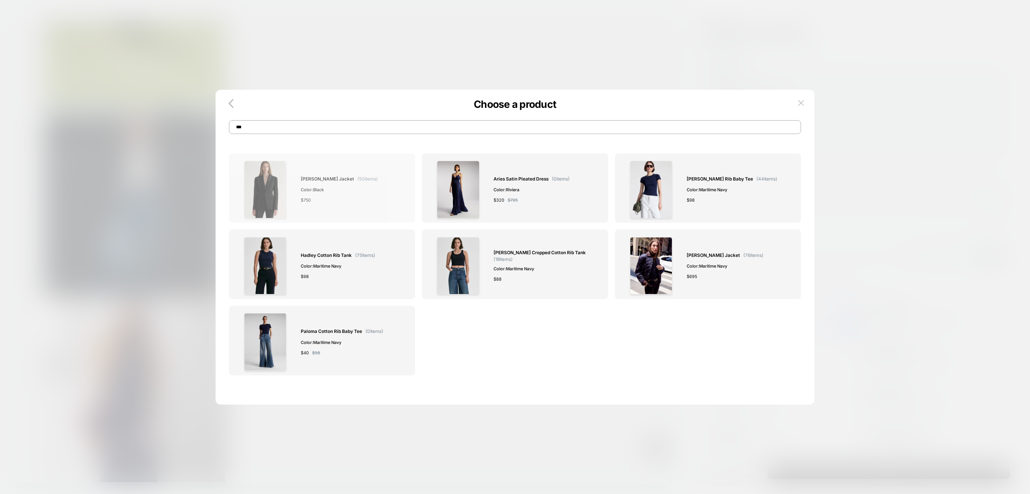
type input "***"
click at [355, 200] on div "$ 750" at bounding box center [339, 200] width 77 height 7
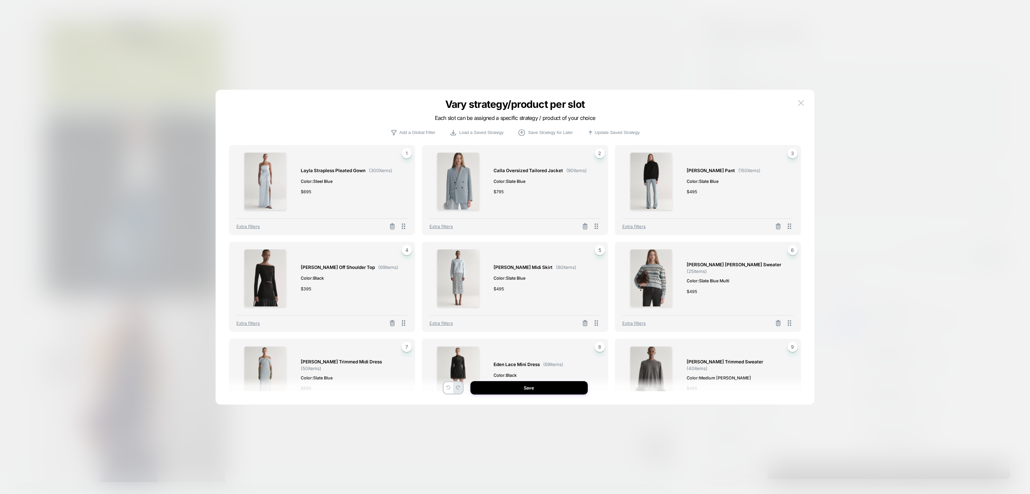
scroll to position [154, 0]
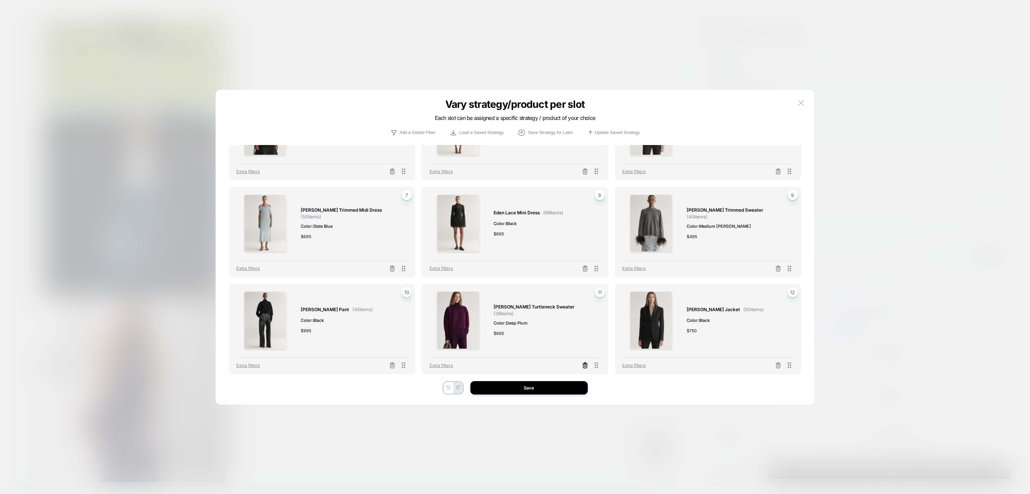
click at [583, 365] on icon at bounding box center [585, 367] width 4 height 4
drag, startPoint x: 516, startPoint y: 338, endPoint x: 511, endPoint y: 338, distance: 4.4
click at [511, 338] on div "Select Strategy Select Product Duplicate another slot" at bounding box center [518, 335] width 165 height 56
click at [511, 338] on button "Select Product" at bounding box center [496, 335] width 37 height 12
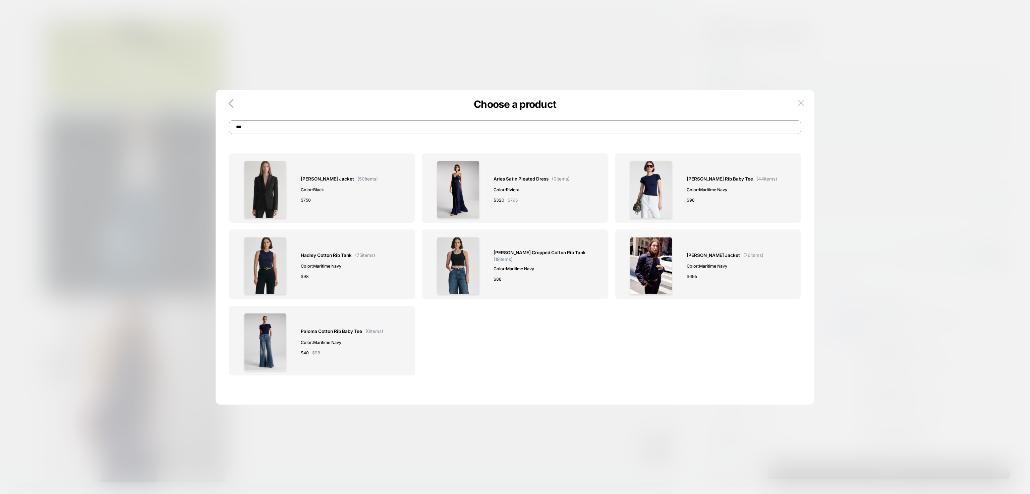
scroll to position [0, 0]
type input "*"
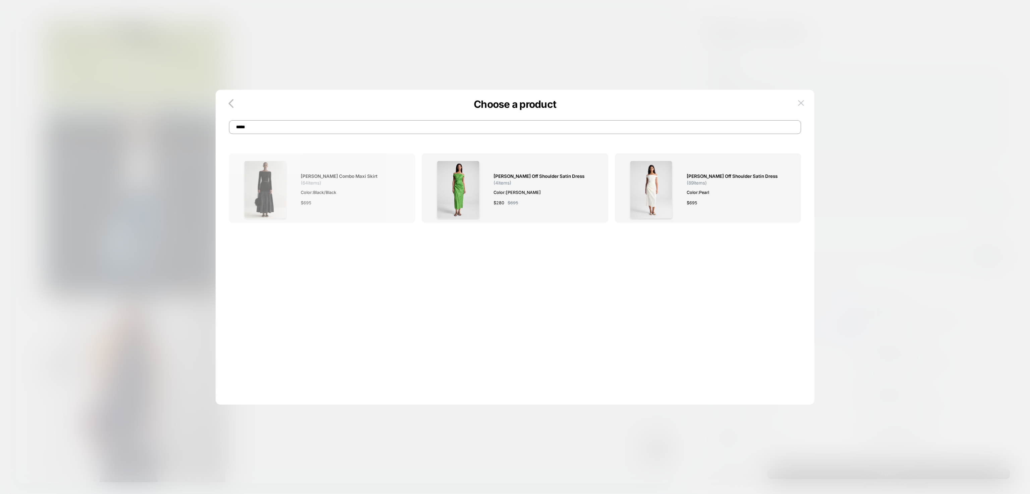
type input "****"
click at [371, 199] on div "$ 695" at bounding box center [351, 202] width 100 height 7
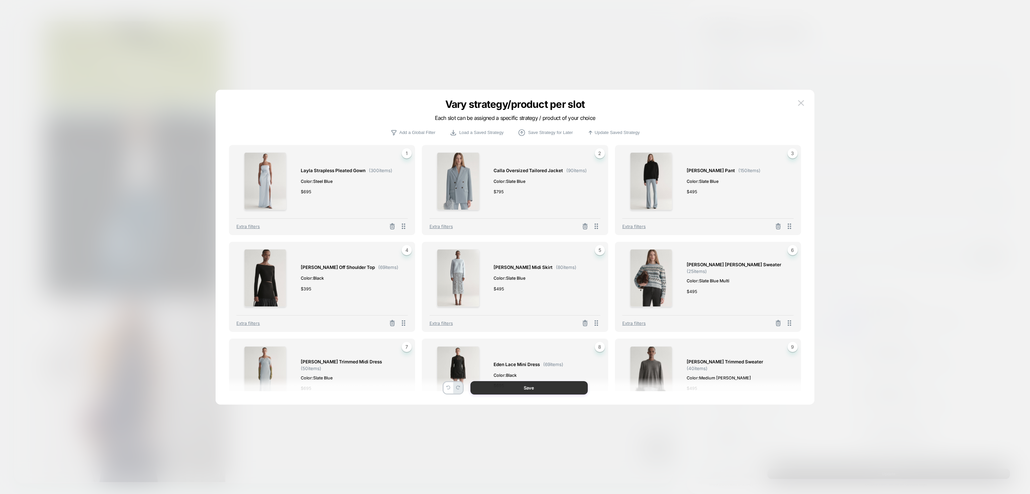
click at [518, 387] on button "Save" at bounding box center [528, 387] width 117 height 13
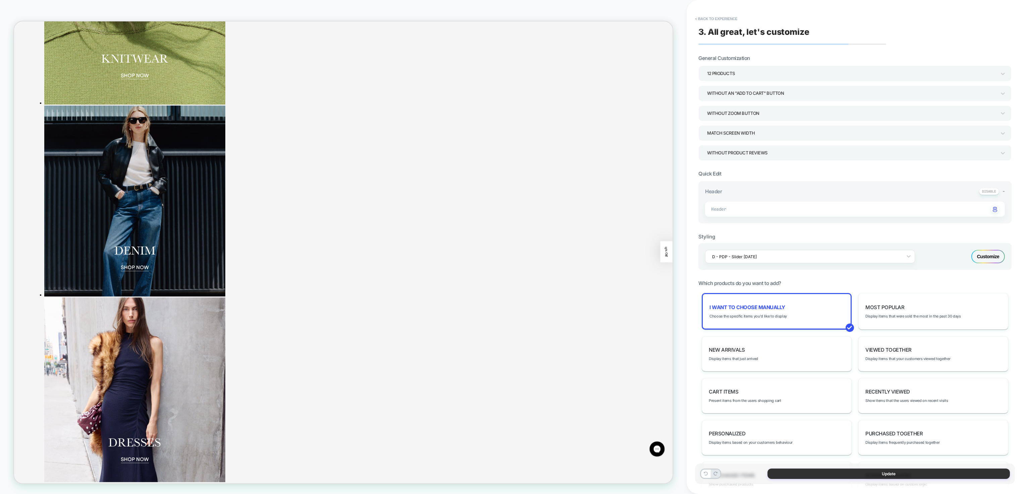
click at [811, 477] on button "Update" at bounding box center [888, 474] width 242 height 10
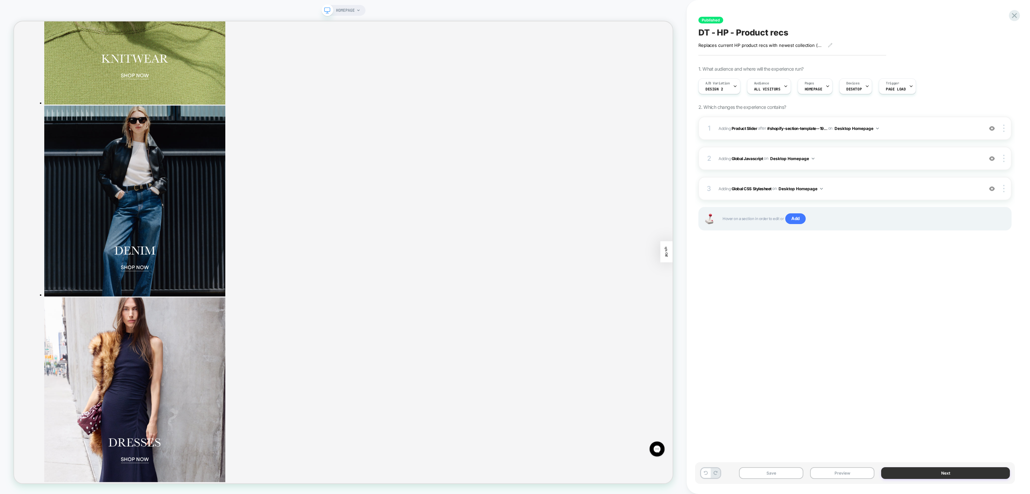
click at [905, 476] on button "Next" at bounding box center [945, 474] width 129 height 12
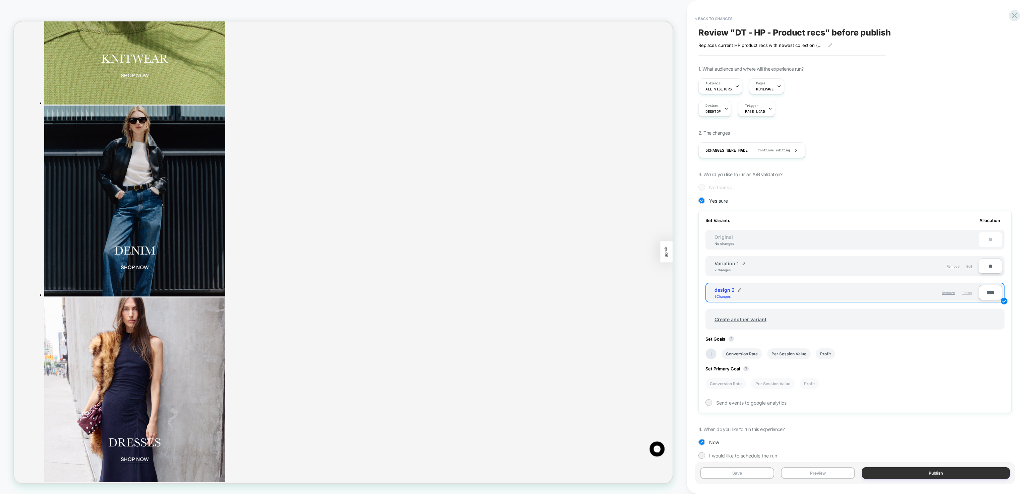
click at [902, 476] on button "Publish" at bounding box center [935, 474] width 148 height 12
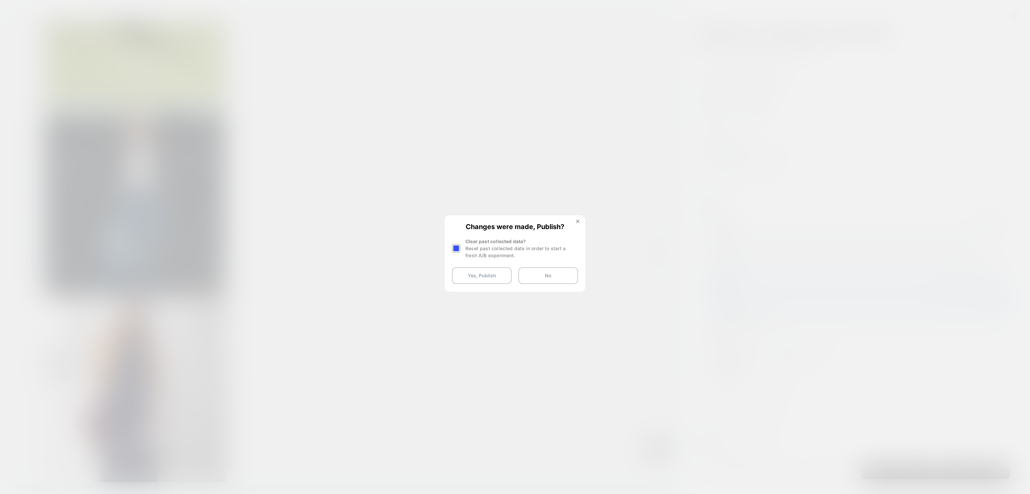
click at [454, 245] on div at bounding box center [456, 248] width 8 height 8
click at [471, 275] on button "Yes, Publish" at bounding box center [482, 275] width 60 height 17
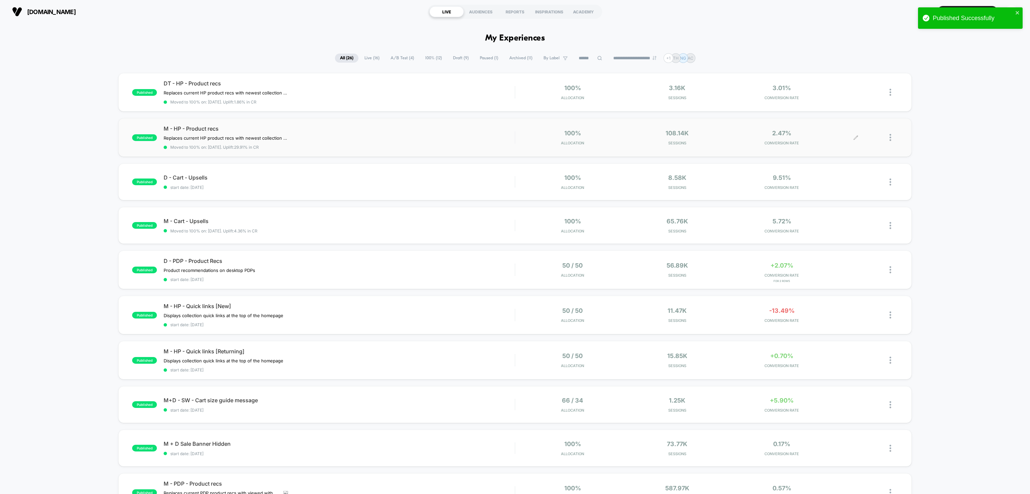
click at [857, 138] on icon at bounding box center [855, 137] width 5 height 5
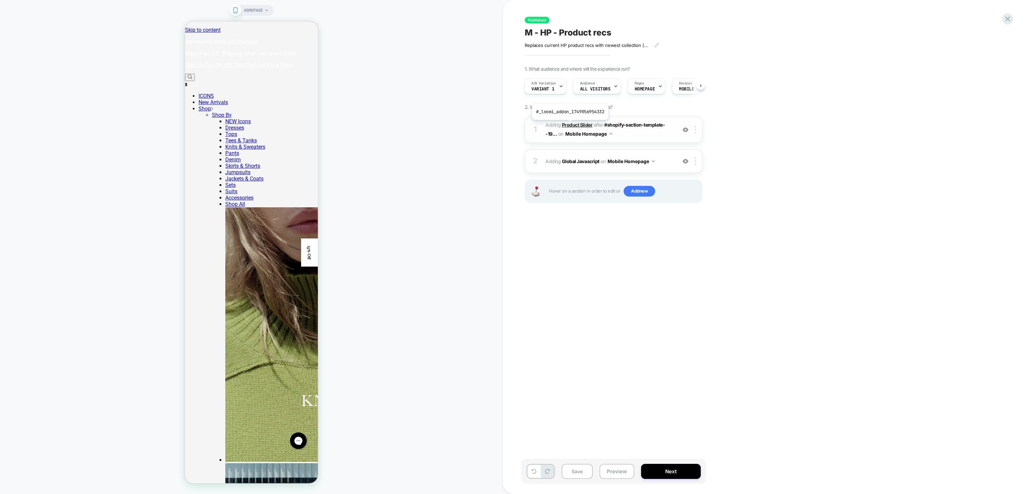
click at [569, 125] on b "Product Slider" at bounding box center [577, 125] width 31 height 6
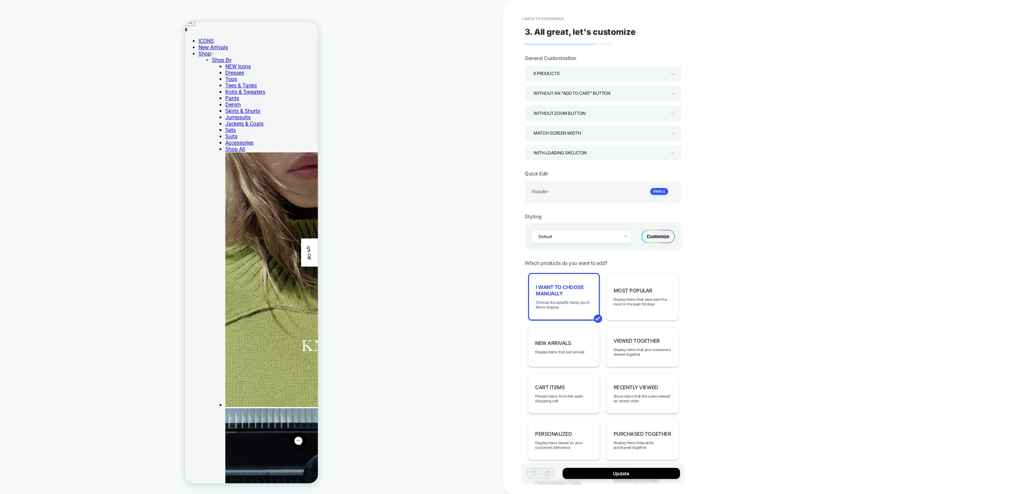
scroll to position [61, 0]
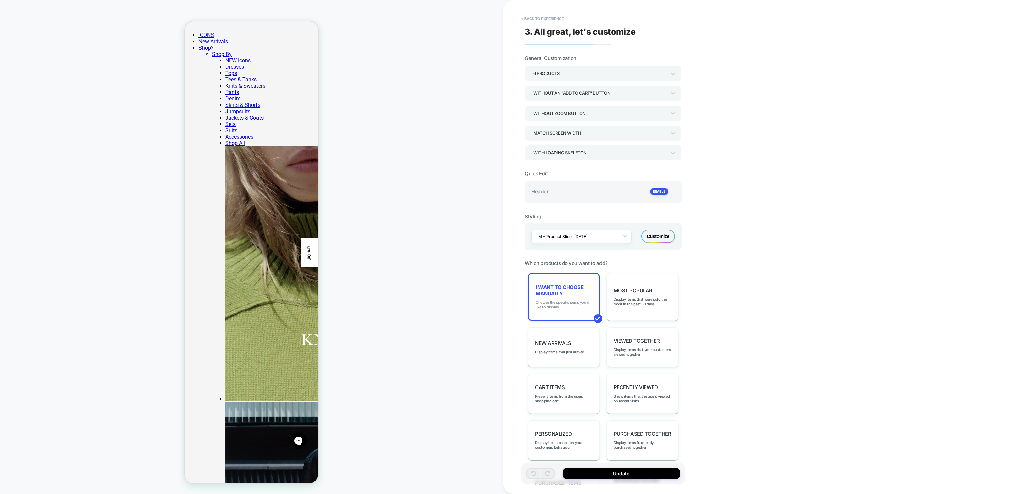
click at [587, 300] on span "Choose the specific items you'd like to display" at bounding box center [564, 304] width 56 height 9
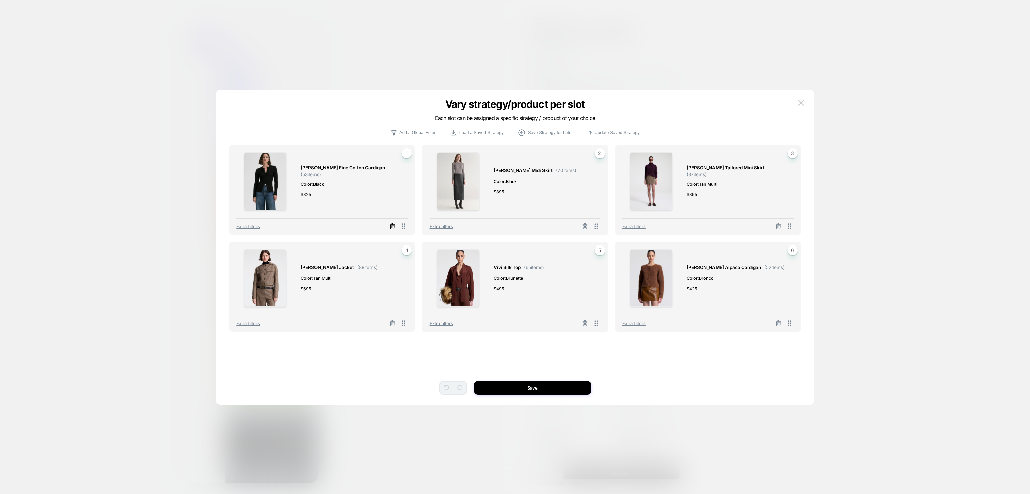
click at [390, 224] on icon at bounding box center [392, 226] width 7 height 7
click at [296, 196] on button "Select Product" at bounding box center [303, 197] width 37 height 12
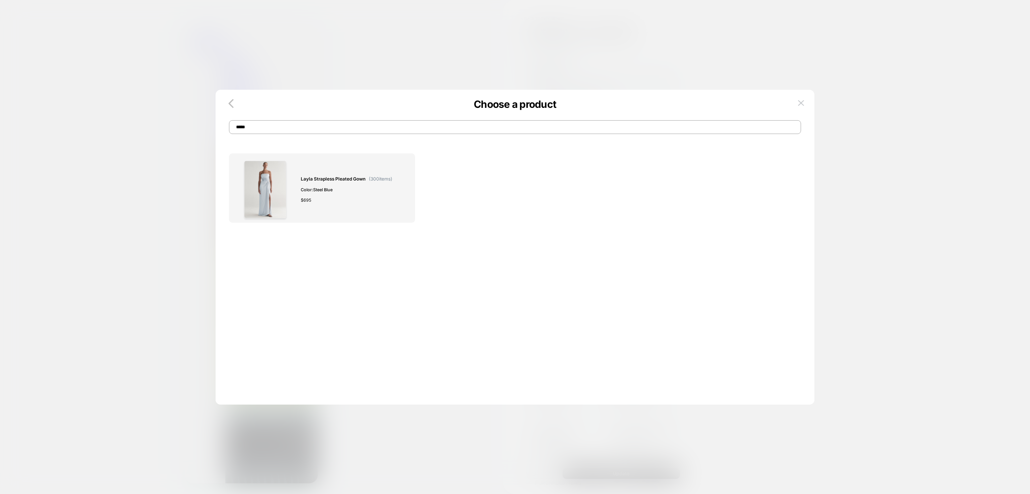
type input "*****"
click at [334, 183] on div "Layla Strapless Pleated Gown ( 300 items) Color: Steel Blue $ 695" at bounding box center [347, 190] width 92 height 58
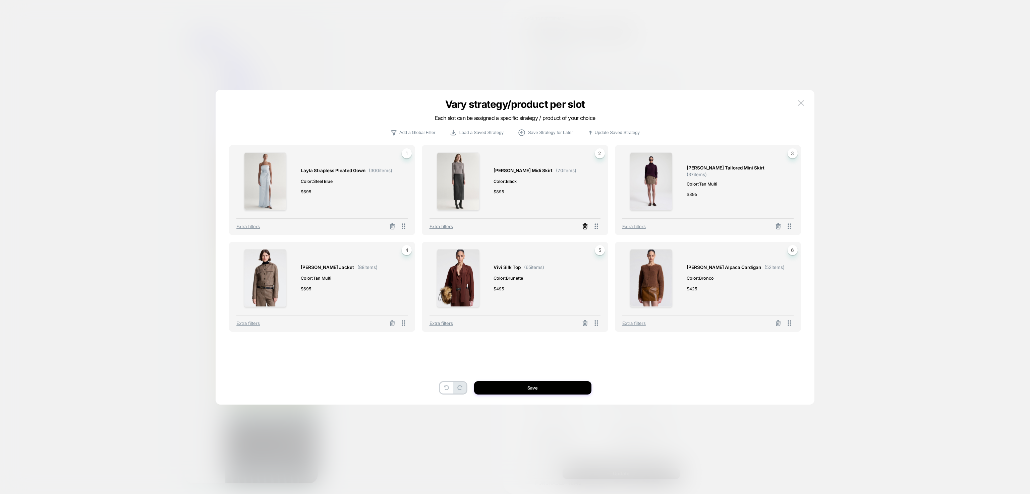
click at [587, 229] on icon at bounding box center [585, 226] width 7 height 7
click at [503, 194] on button "Select Product" at bounding box center [496, 197] width 37 height 12
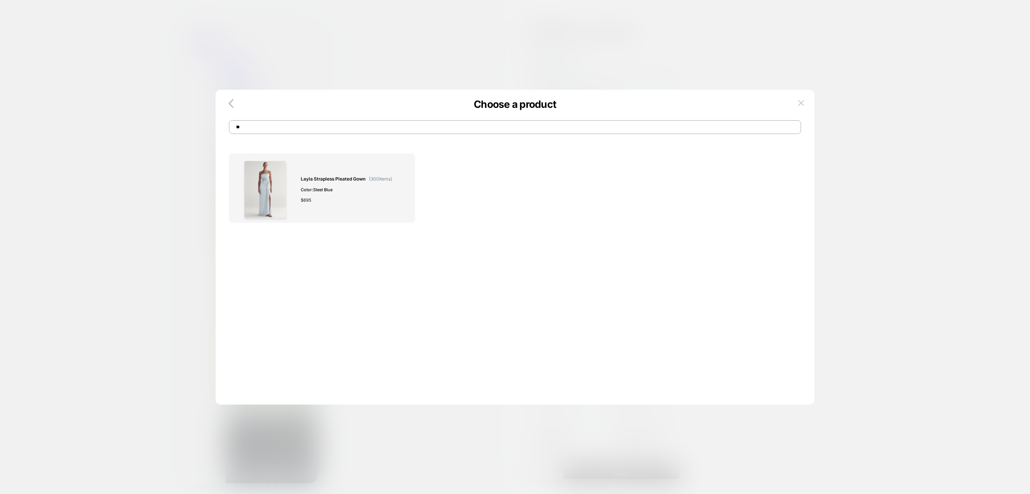
type input "*"
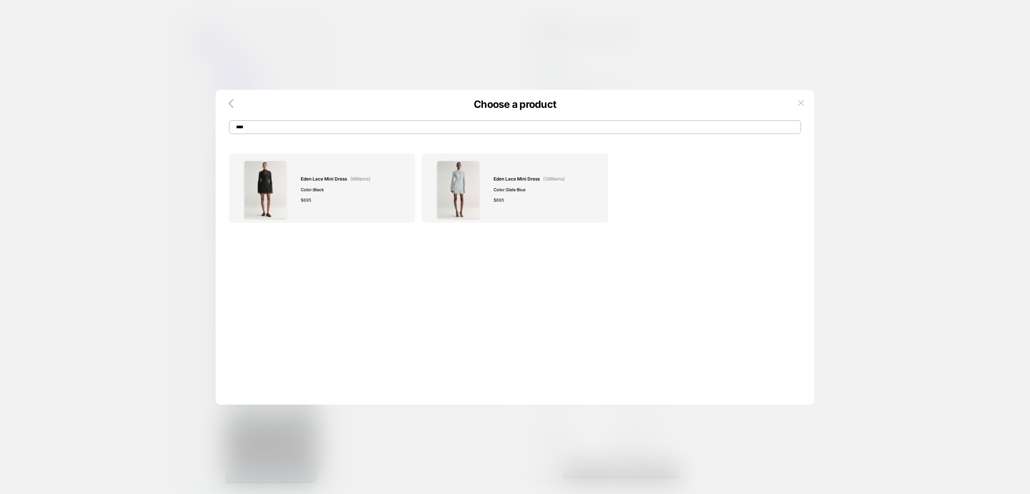
type input "****"
click at [344, 184] on div "Eden Lace Mini Dress ( 69 items) Color: Black $ 695" at bounding box center [336, 190] width 70 height 58
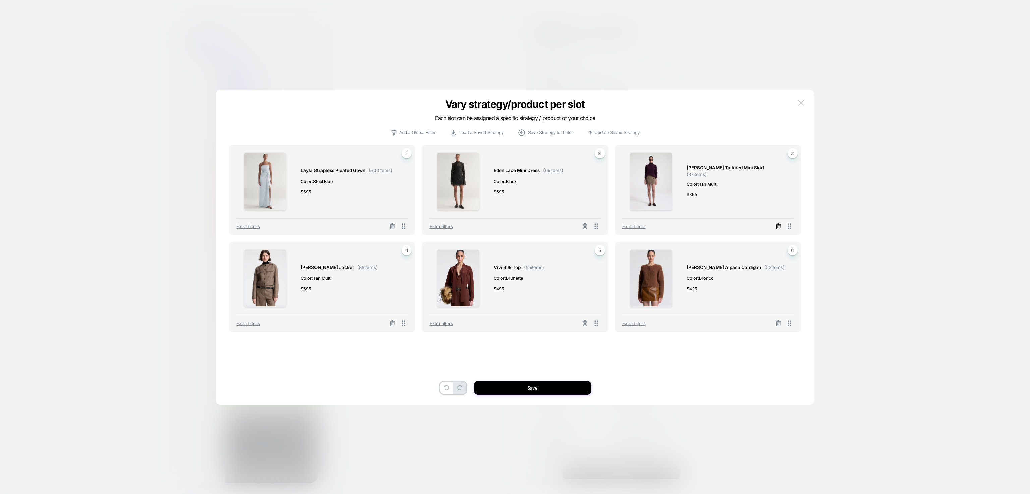
click at [778, 227] on line at bounding box center [778, 227] width 0 height 1
click at [688, 196] on button "Select Product" at bounding box center [689, 197] width 37 height 12
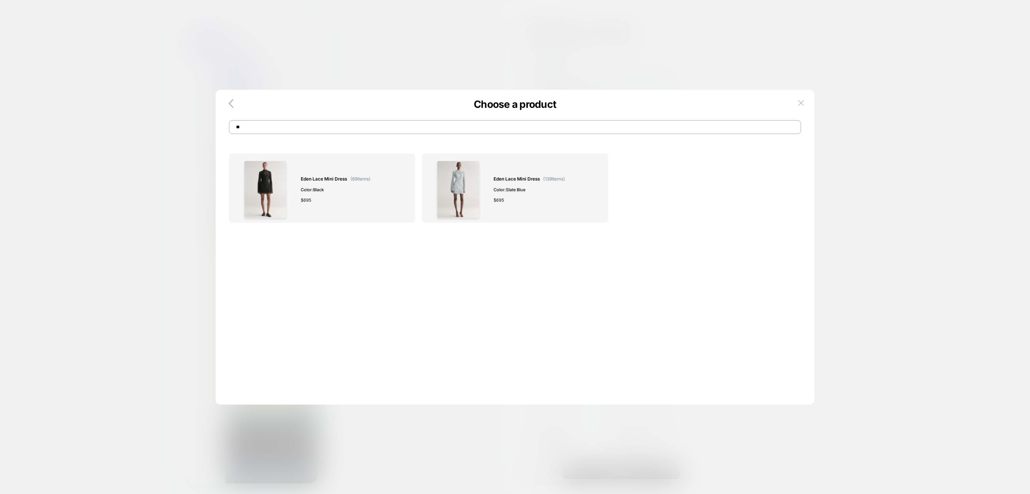
type input "*"
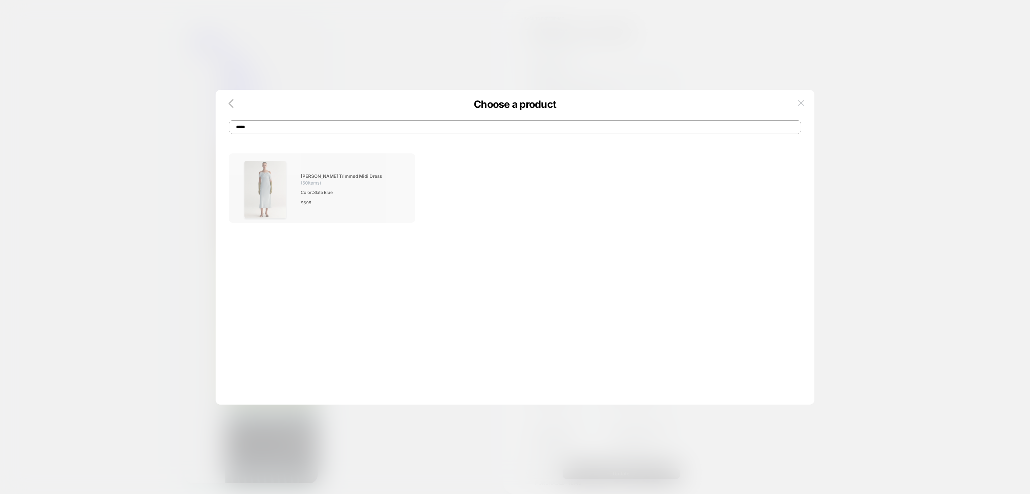
type input "*****"
click at [403, 200] on div "[PERSON_NAME] Trimmed Midi Dress ( 50 items) Color: Slate Blue $ 695" at bounding box center [321, 190] width 171 height 58
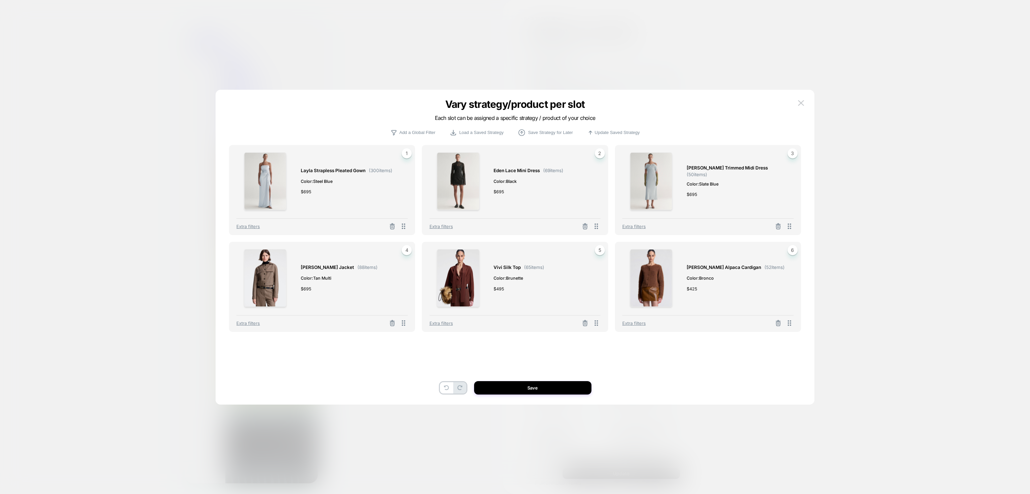
click at [393, 328] on button at bounding box center [392, 324] width 11 height 8
click at [301, 295] on button "Select Product" at bounding box center [303, 294] width 37 height 12
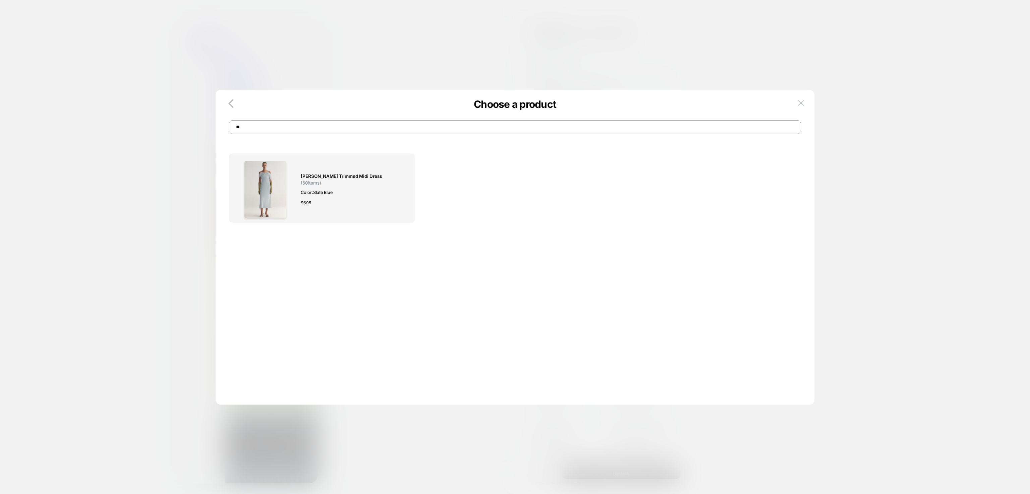
type input "*"
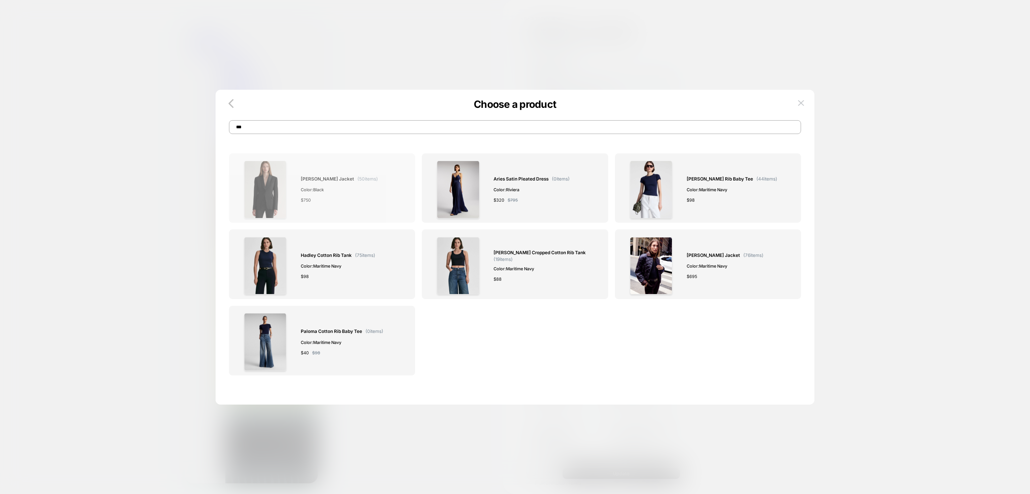
type input "***"
click at [335, 190] on span "Color: Black" at bounding box center [339, 189] width 77 height 7
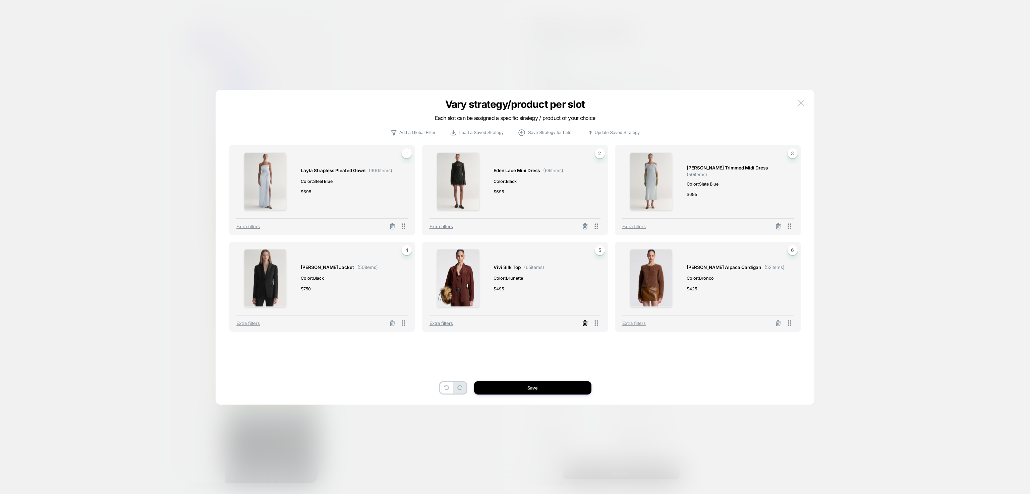
click at [585, 326] on icon at bounding box center [585, 324] width 4 height 4
click at [492, 294] on button "Select Product" at bounding box center [496, 294] width 37 height 12
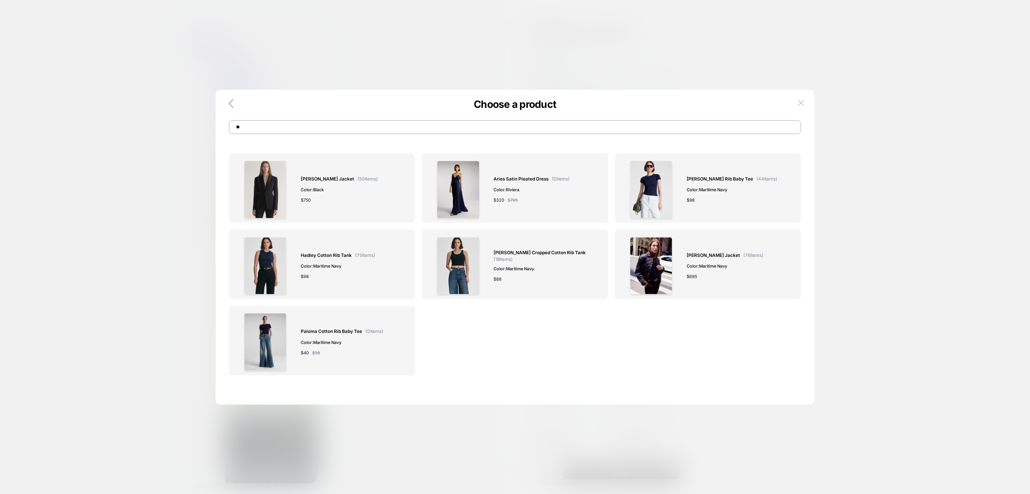
type input "*"
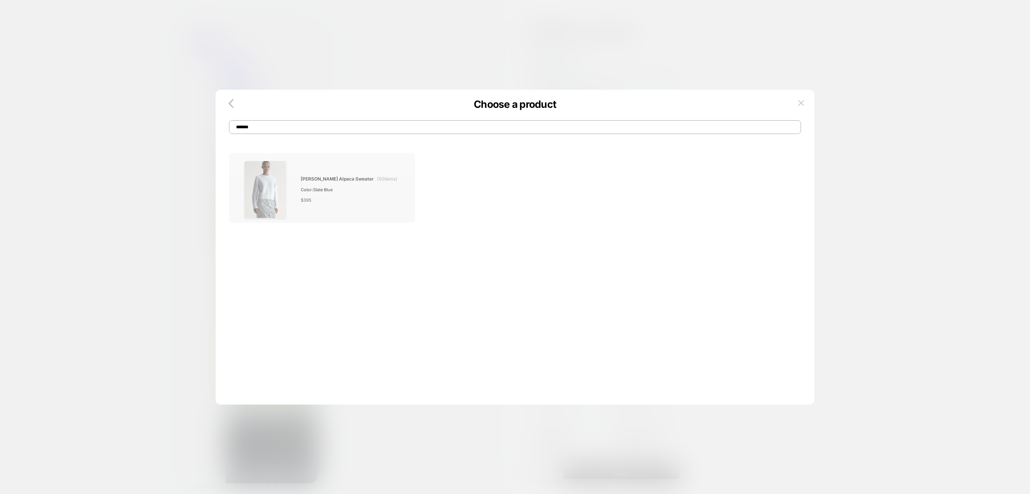
type input "*******"
click at [335, 187] on span "Color: Slate Blue" at bounding box center [349, 189] width 97 height 7
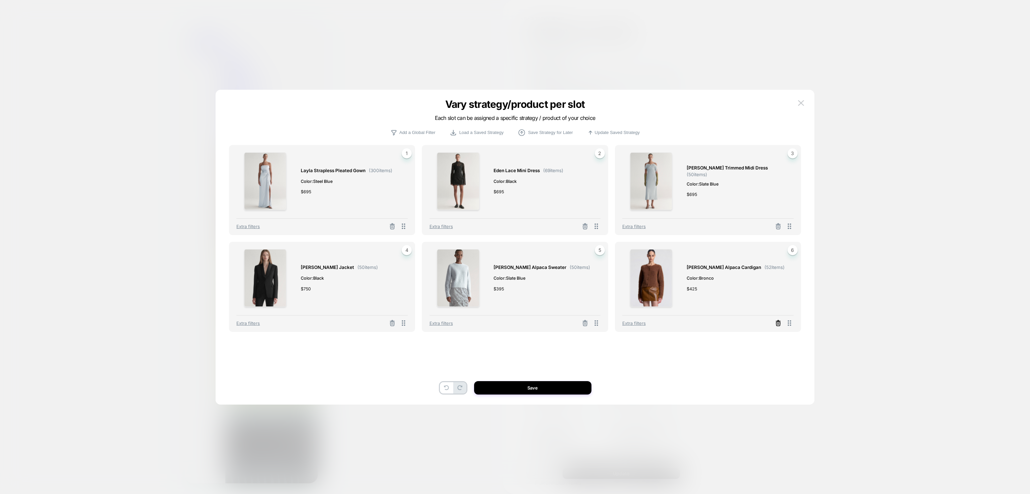
click at [778, 325] on line at bounding box center [778, 323] width 0 height 1
click at [688, 297] on button "Select Product" at bounding box center [689, 294] width 37 height 12
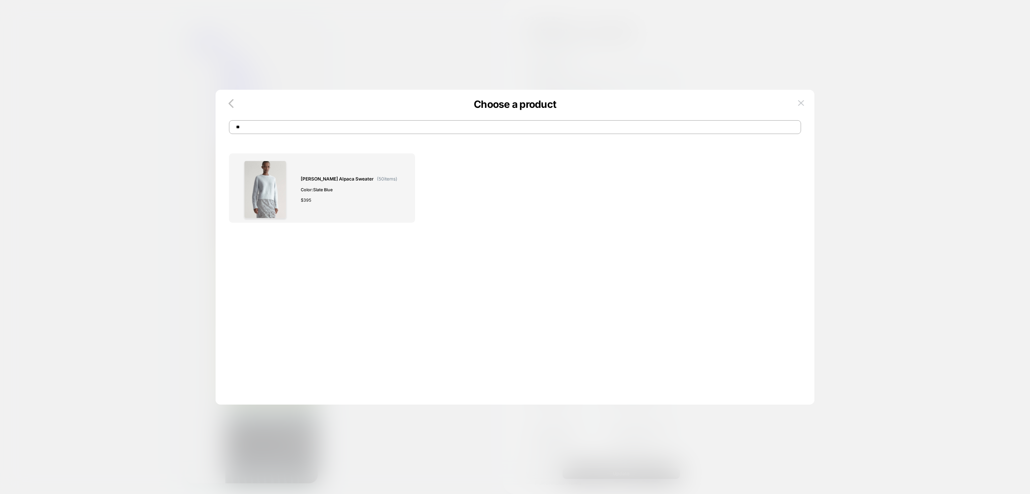
type input "*"
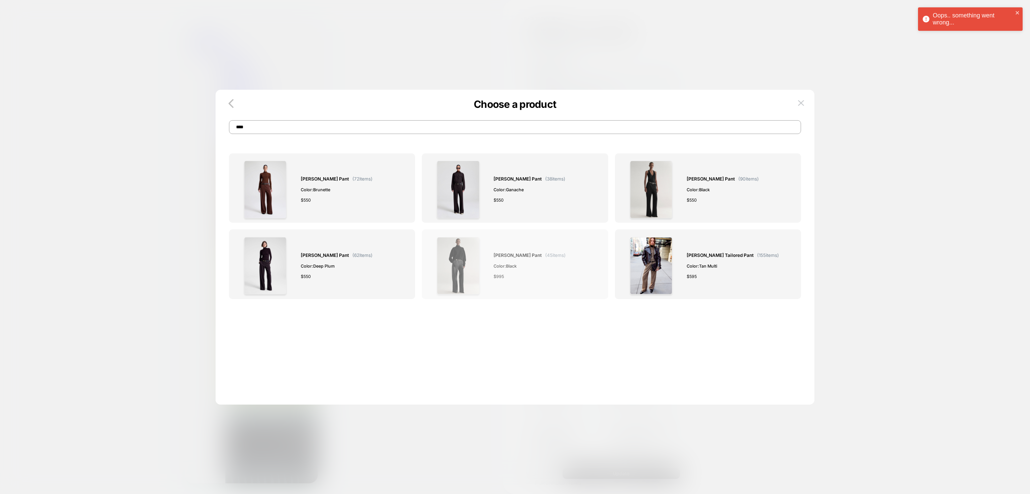
type input "****"
click at [513, 279] on div "$ 995" at bounding box center [529, 276] width 72 height 7
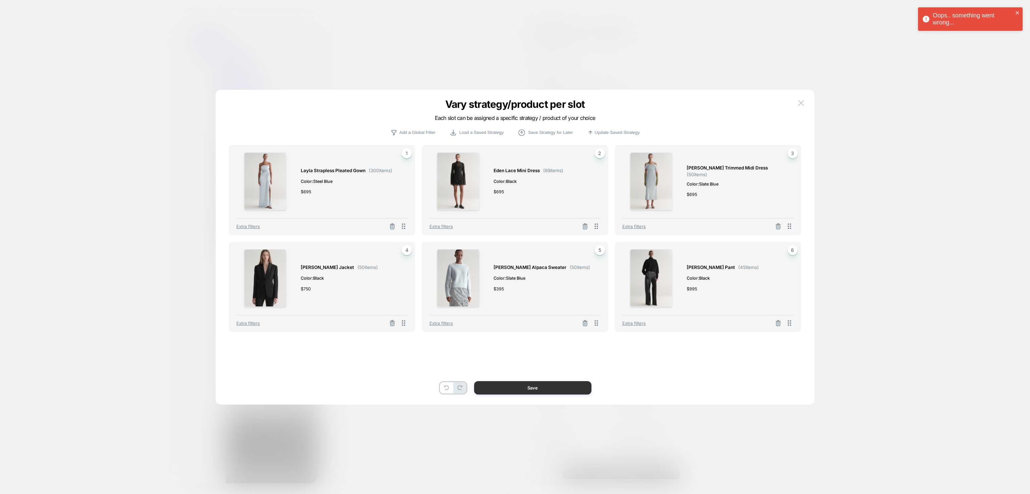
click at [540, 394] on button "Save" at bounding box center [532, 387] width 117 height 13
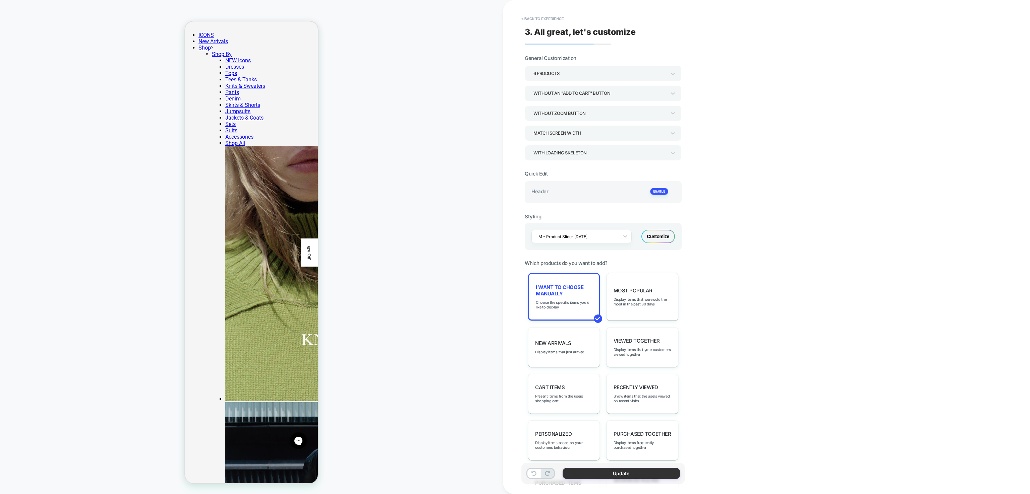
click at [593, 475] on button "Update" at bounding box center [620, 473] width 117 height 11
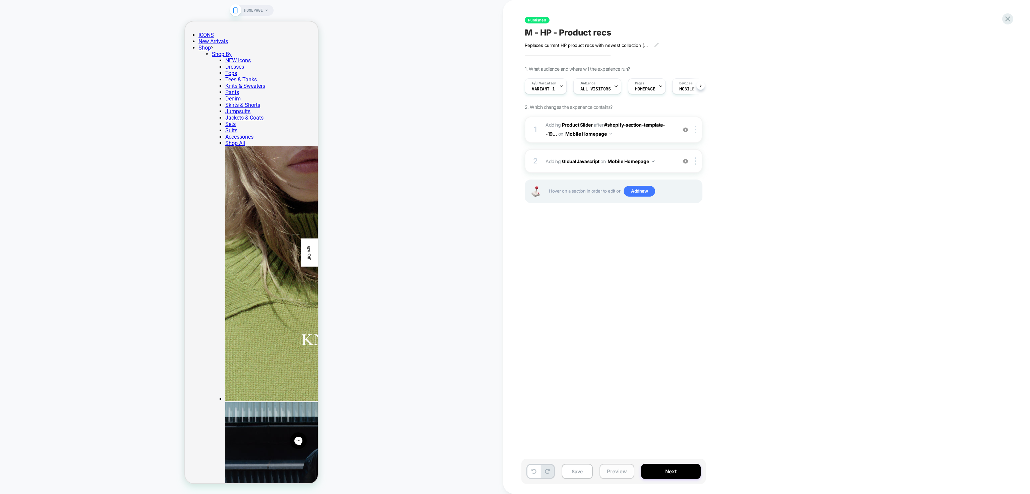
scroll to position [0, 0]
click at [650, 471] on button "Next" at bounding box center [671, 471] width 60 height 15
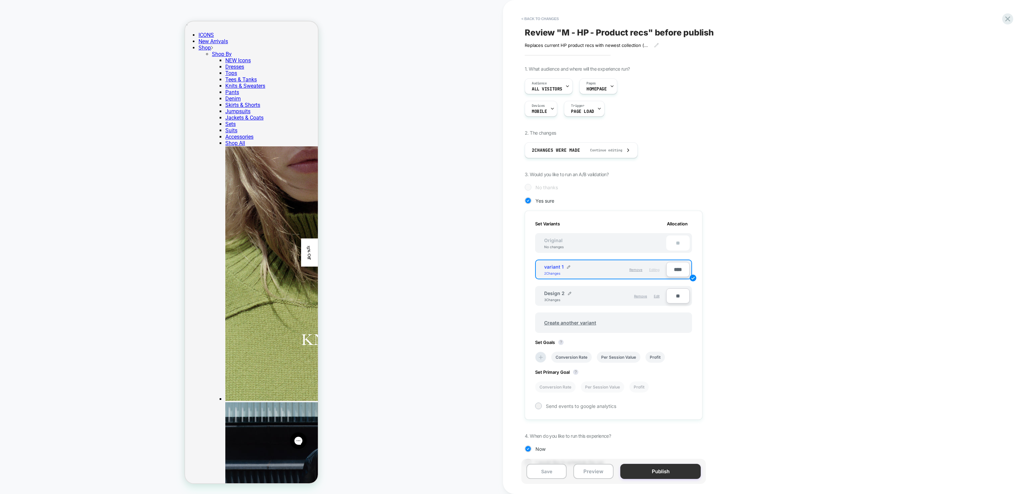
click at [638, 469] on button "Publish" at bounding box center [660, 471] width 80 height 15
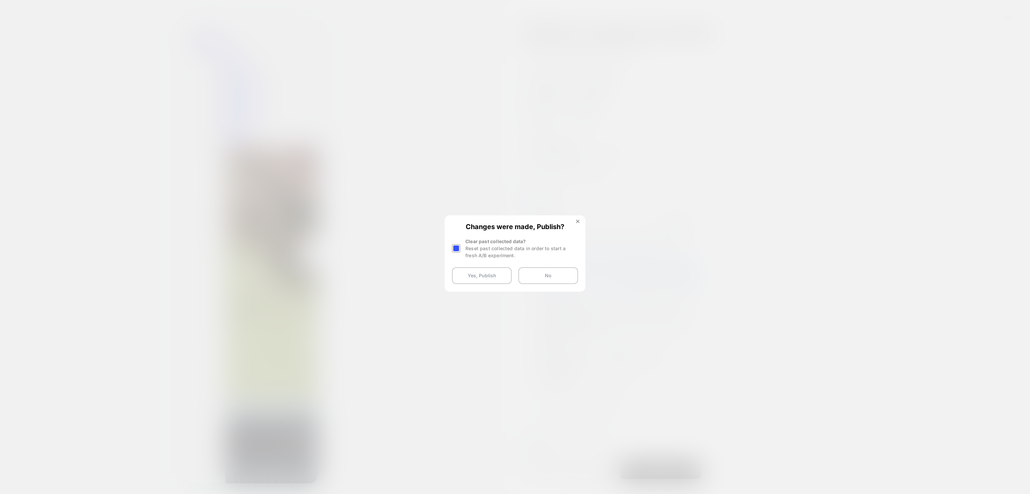
click at [457, 248] on div at bounding box center [456, 248] width 8 height 8
click at [464, 278] on button "Yes, Publish" at bounding box center [482, 275] width 60 height 17
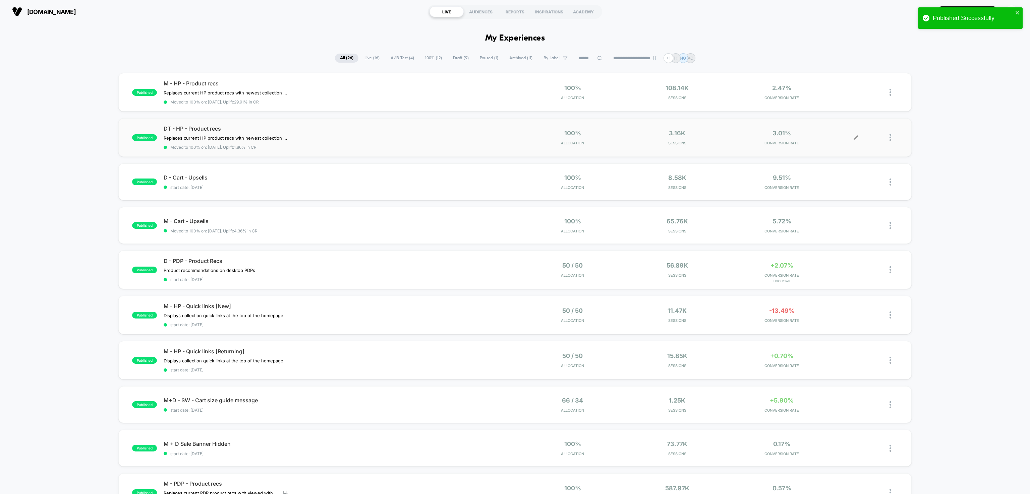
click at [854, 136] on icon at bounding box center [855, 137] width 5 height 5
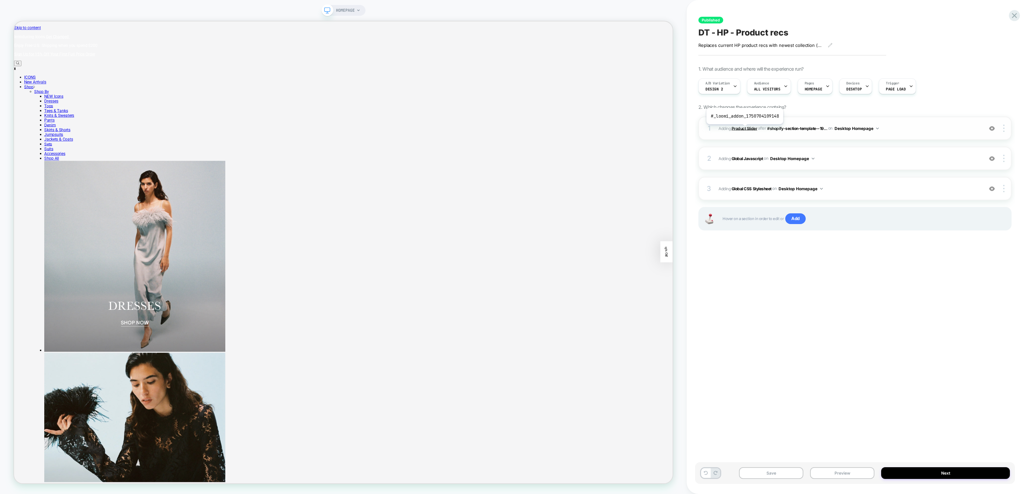
click at [744, 130] on b "Product Slider" at bounding box center [743, 128] width 25 height 5
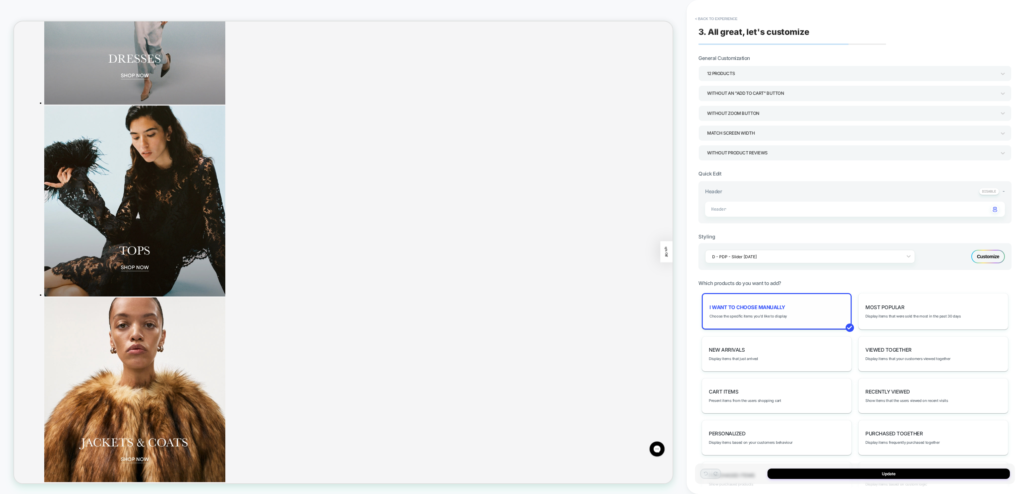
click at [752, 311] on div "I want to choose manually Choose the specific items you'd like to display" at bounding box center [777, 311] width 150 height 37
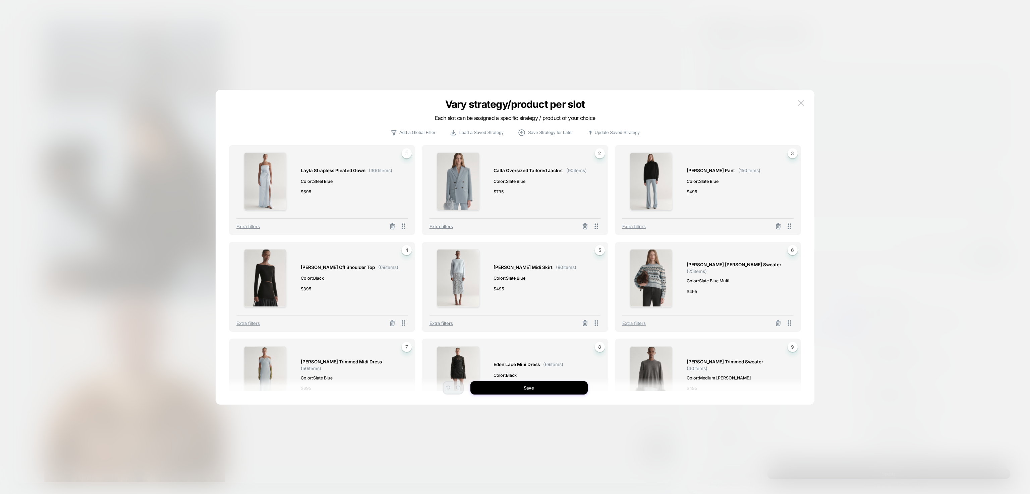
click at [585, 320] on button at bounding box center [585, 324] width 11 height 8
click at [485, 289] on button "Select Product" at bounding box center [496, 294] width 37 height 12
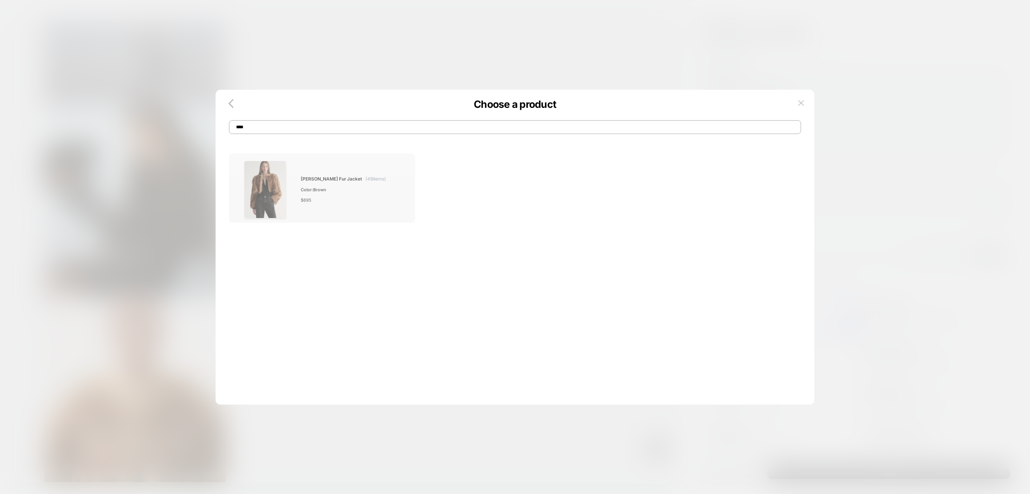
type input "****"
click at [389, 201] on div "[PERSON_NAME] Fur Jacket ( 49 items) Color: Brown $ 695" at bounding box center [321, 190] width 171 height 58
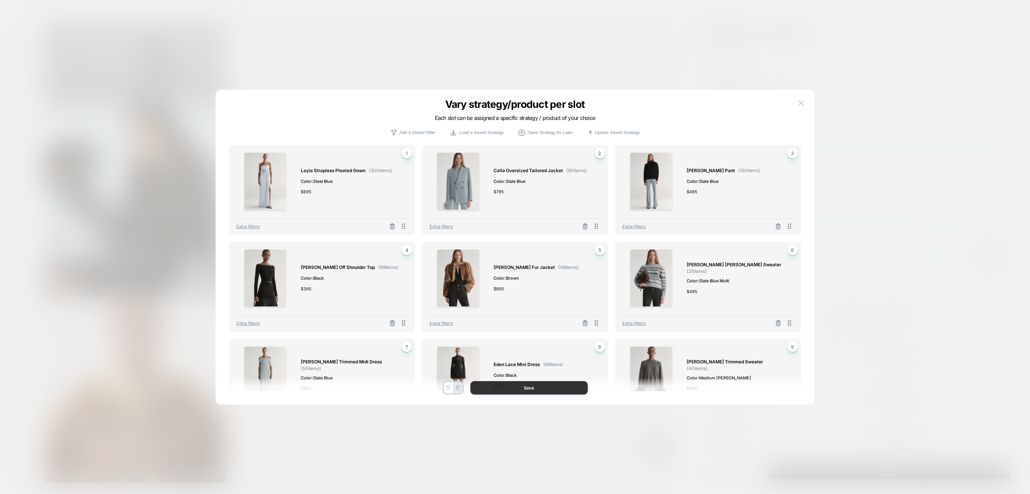
click at [560, 387] on button "Save" at bounding box center [528, 387] width 117 height 13
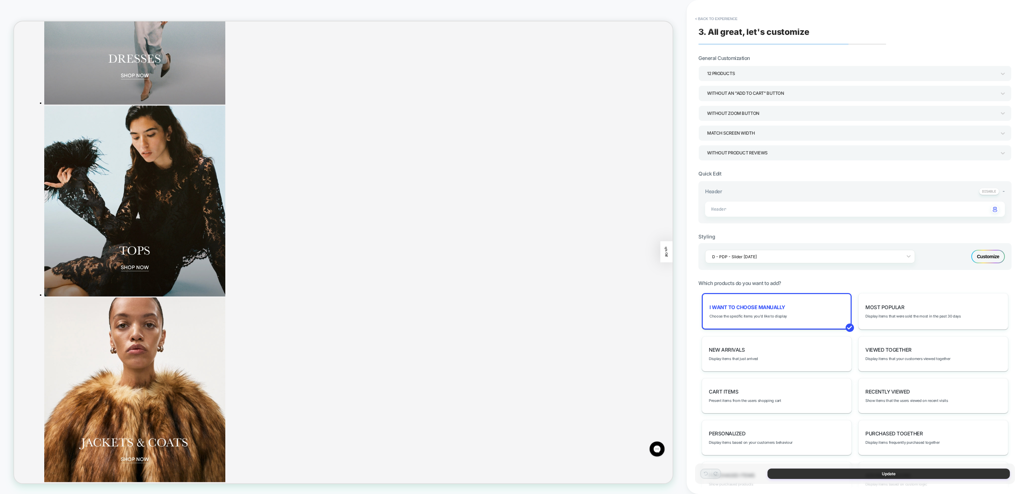
click at [822, 478] on button "Update" at bounding box center [888, 474] width 242 height 10
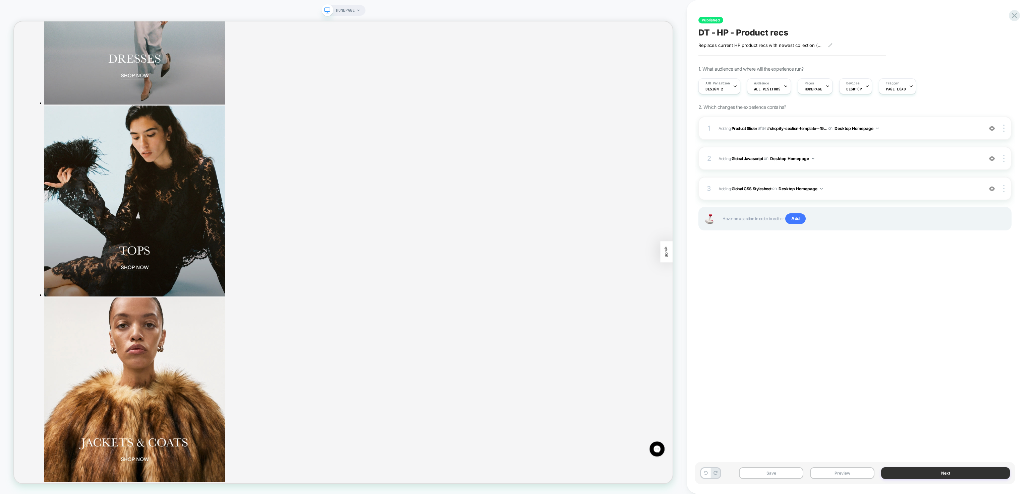
click at [943, 473] on button "Next" at bounding box center [945, 474] width 129 height 12
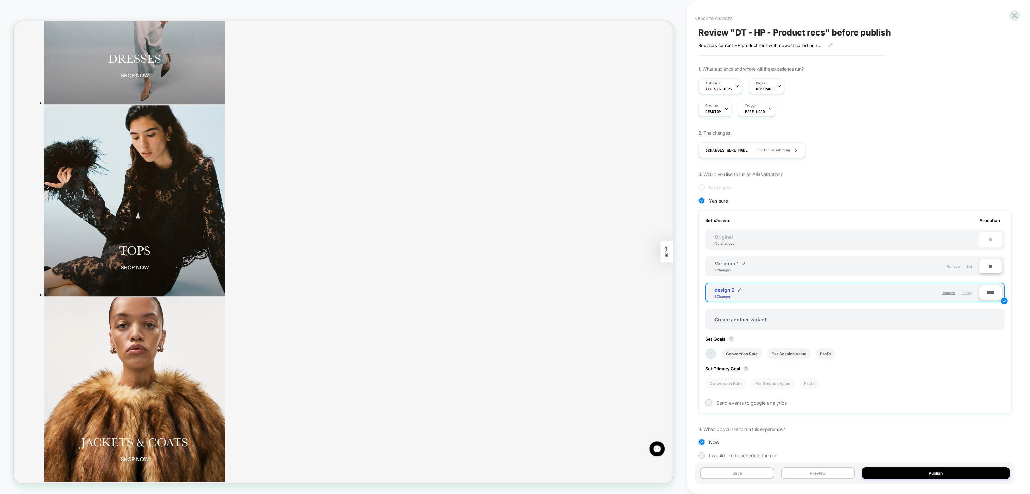
click at [906, 467] on div "Save Preview Publish" at bounding box center [855, 474] width 320 height 22
click at [907, 470] on button "Publish" at bounding box center [935, 474] width 148 height 12
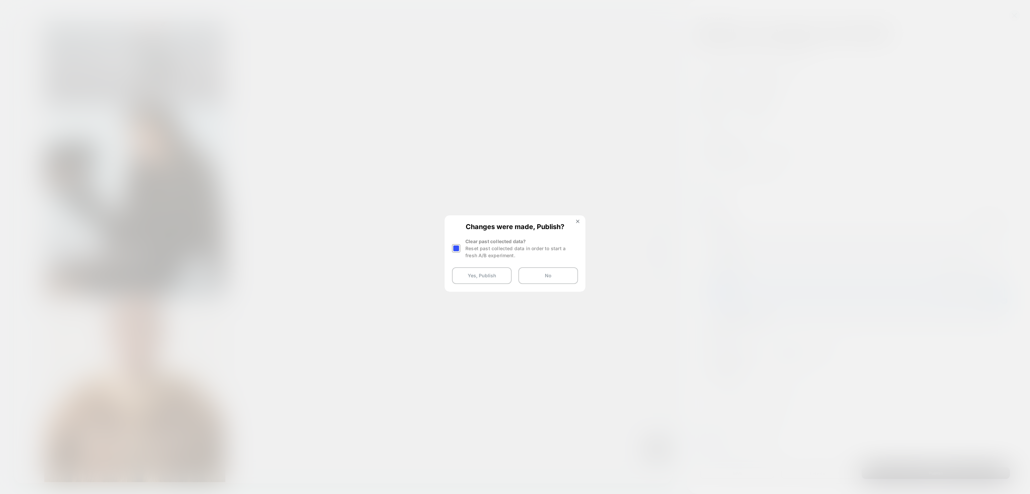
click at [458, 251] on div at bounding box center [456, 248] width 8 height 8
click at [472, 273] on button "Yes, Publish" at bounding box center [482, 275] width 60 height 17
